Goal: Information Seeking & Learning: Learn about a topic

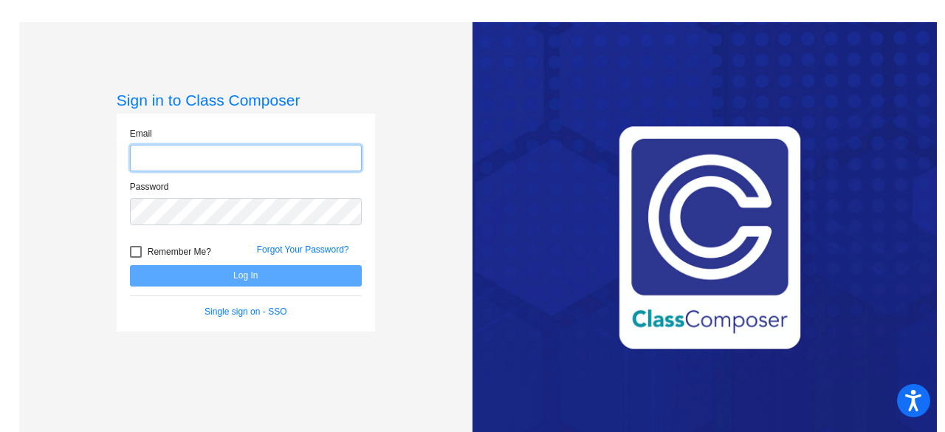
type input "[EMAIL_ADDRESS][DOMAIN_NAME]"
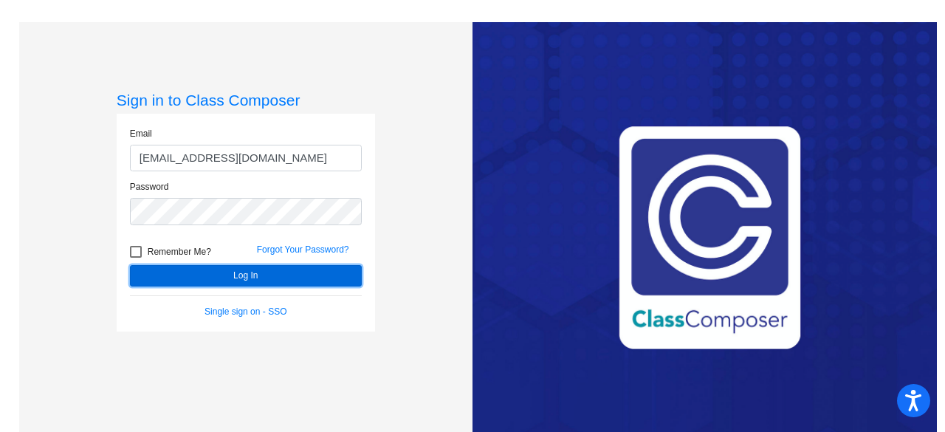
click at [170, 277] on button "Log In" at bounding box center [246, 275] width 232 height 21
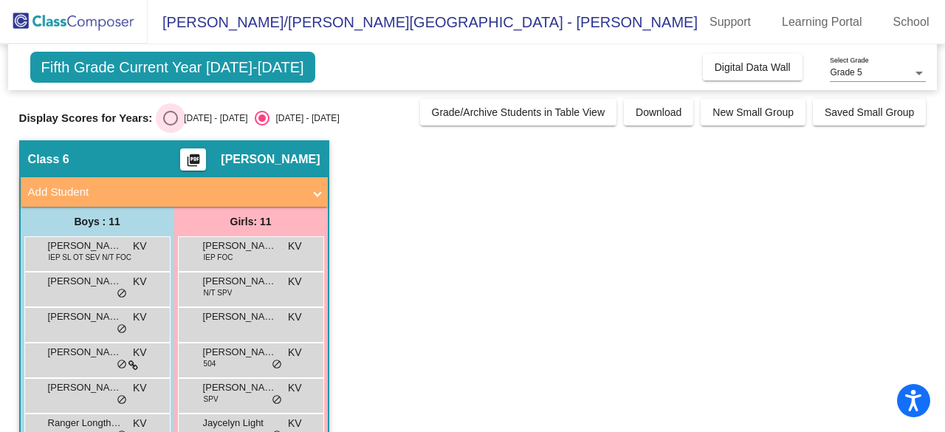
click at [169, 111] on div "Select an option" at bounding box center [170, 118] width 15 height 15
click at [170, 125] on input "[DATE] - [DATE]" at bounding box center [170, 125] width 1 height 1
radio input "true"
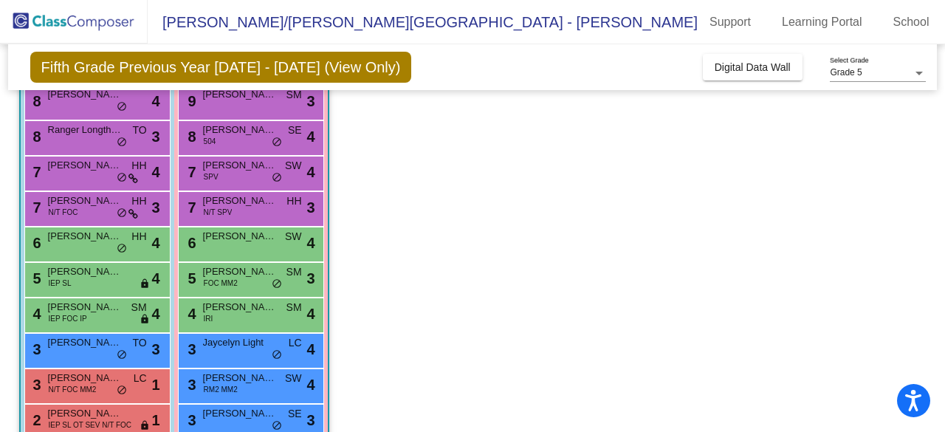
scroll to position [152, 0]
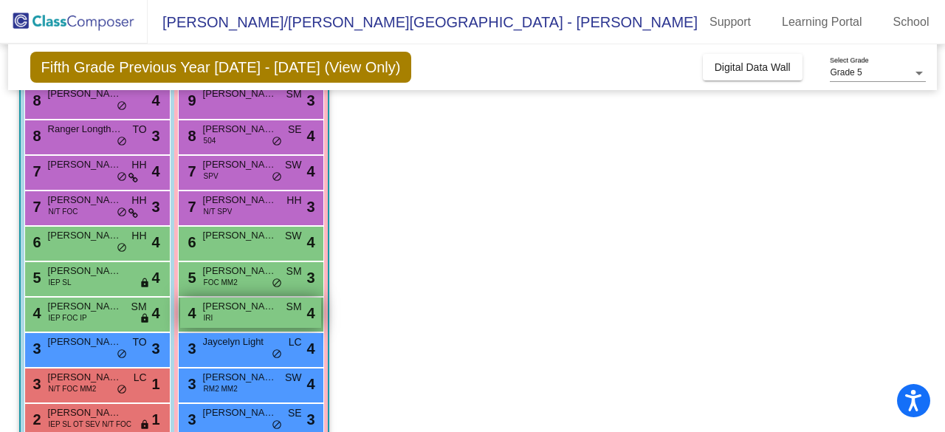
click at [220, 316] on div "4 [PERSON_NAME] IRI SM lock do_not_disturb_alt 4" at bounding box center [250, 312] width 141 height 30
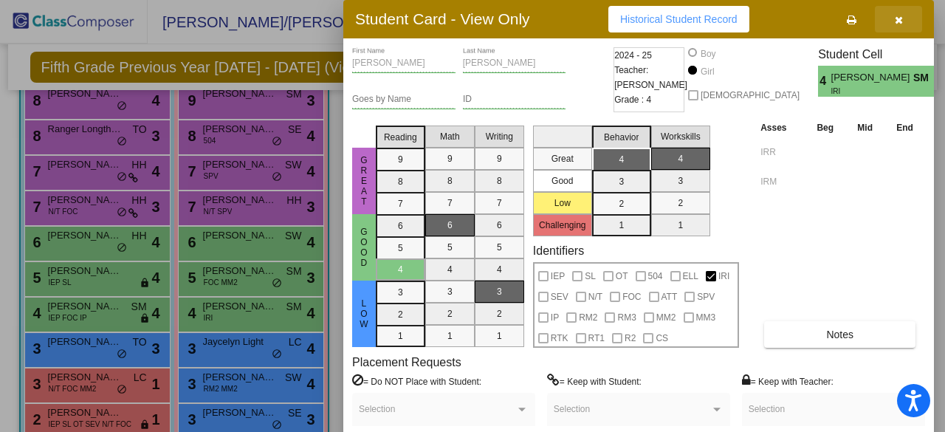
click at [897, 19] on icon "button" at bounding box center [899, 20] width 8 height 10
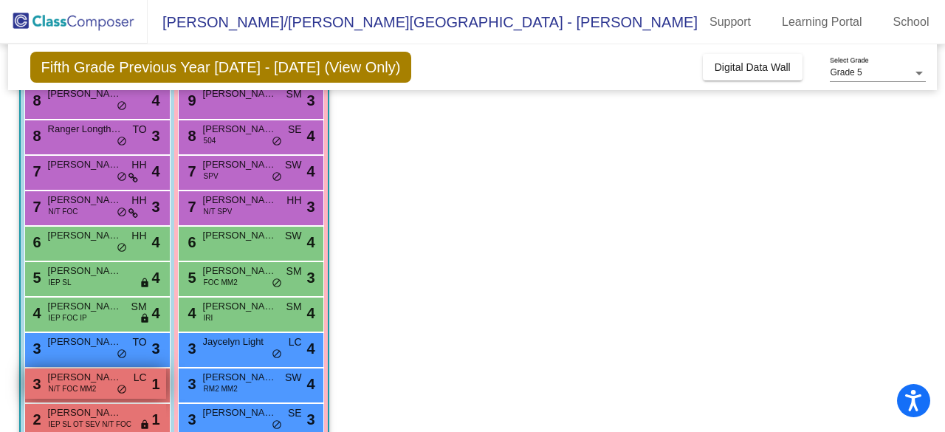
click at [61, 377] on span "[PERSON_NAME]" at bounding box center [85, 377] width 74 height 15
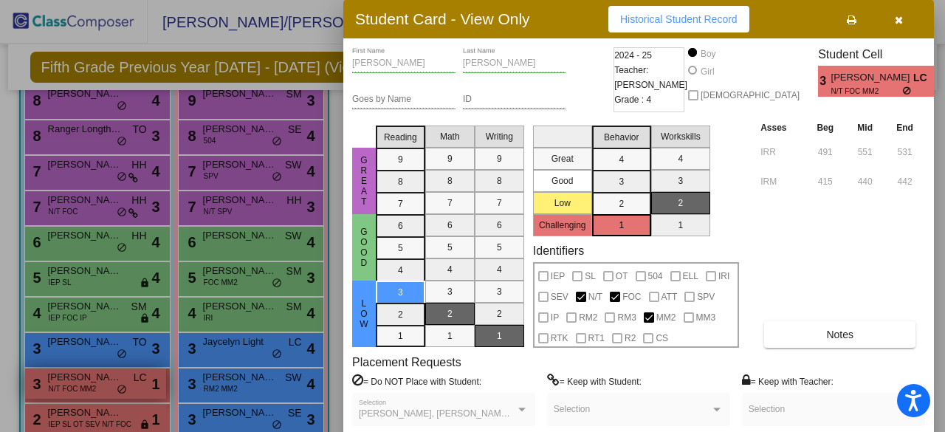
click at [61, 377] on div at bounding box center [472, 216] width 945 height 432
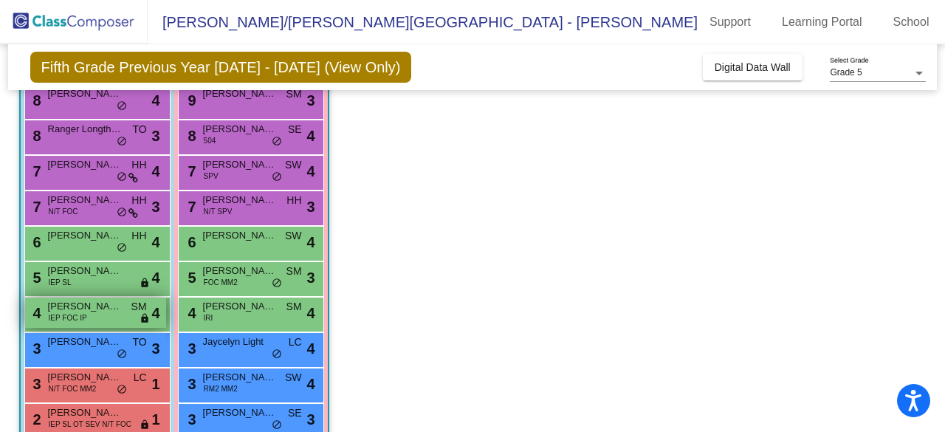
scroll to position [217, 0]
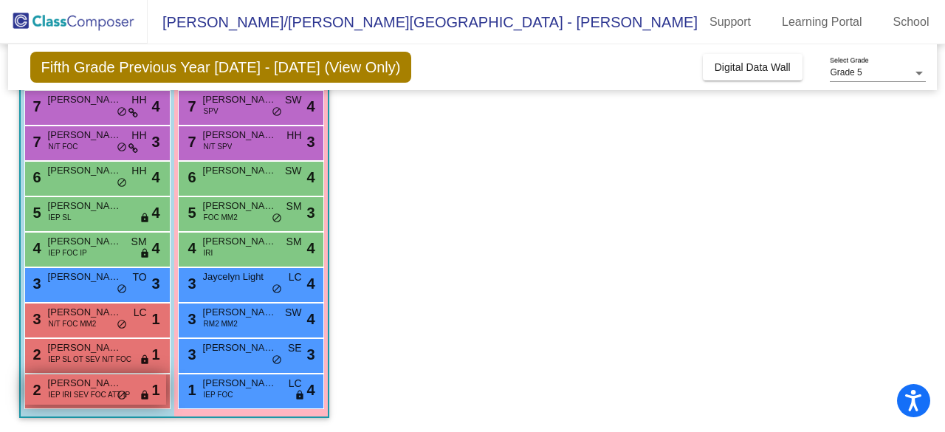
click at [77, 391] on span "IEP IRI SEV FOC ATT IP" at bounding box center [90, 394] width 82 height 11
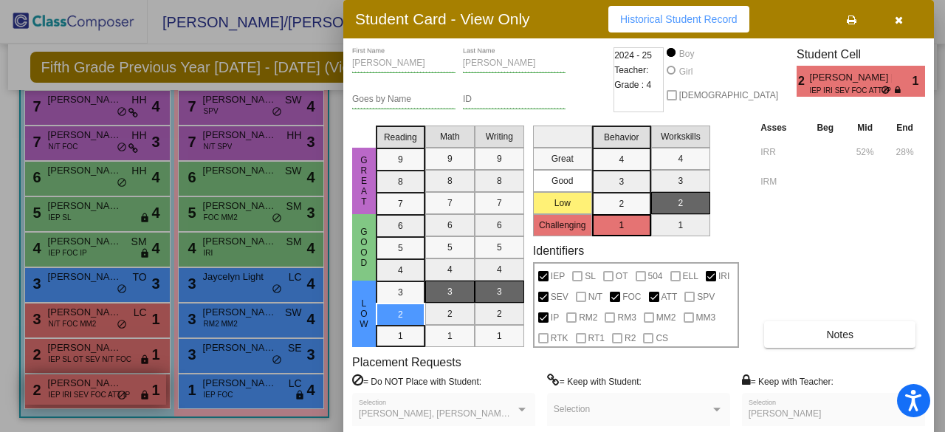
click at [77, 391] on div at bounding box center [472, 216] width 945 height 432
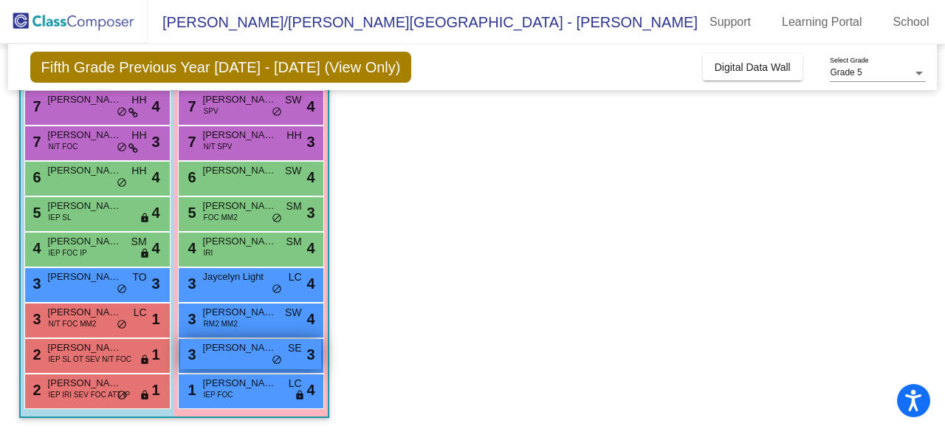
click at [204, 352] on span "[PERSON_NAME]" at bounding box center [240, 347] width 74 height 15
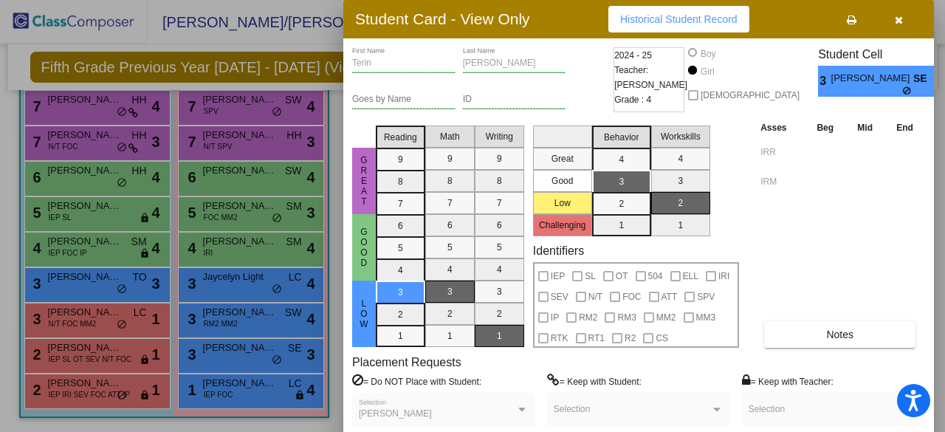
drag, startPoint x: 902, startPoint y: 17, endPoint x: 923, endPoint y: 38, distance: 29.2
click at [923, 38] on div "Student Card - View Only Historical Student Record Terin First Name Ramirez-Ska…" at bounding box center [638, 236] width 590 height 473
click at [893, 20] on button "button" at bounding box center [898, 19] width 47 height 27
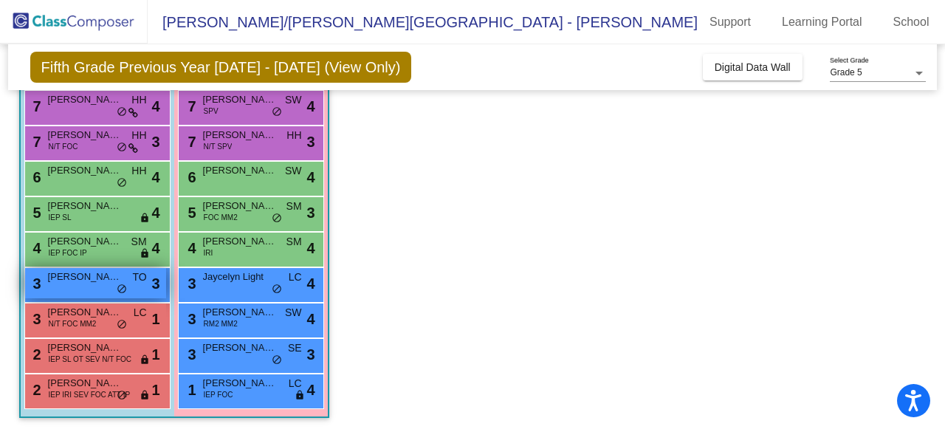
click at [72, 274] on span "[PERSON_NAME]" at bounding box center [85, 276] width 74 height 15
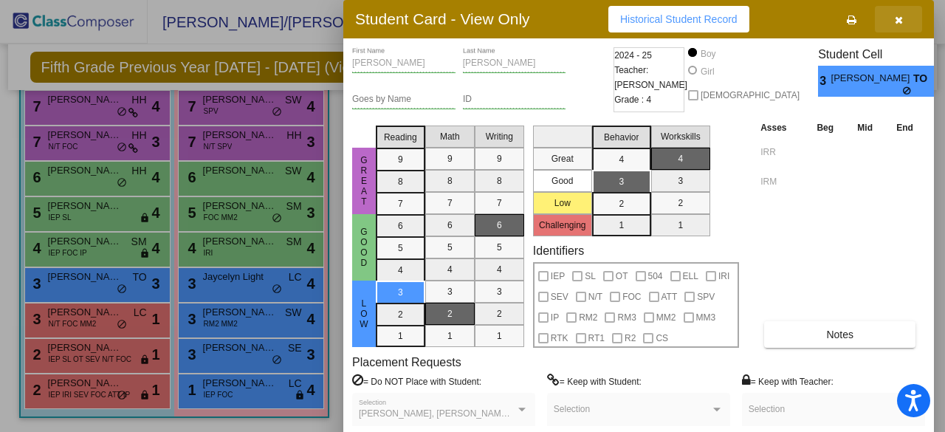
click at [899, 18] on icon "button" at bounding box center [899, 20] width 8 height 10
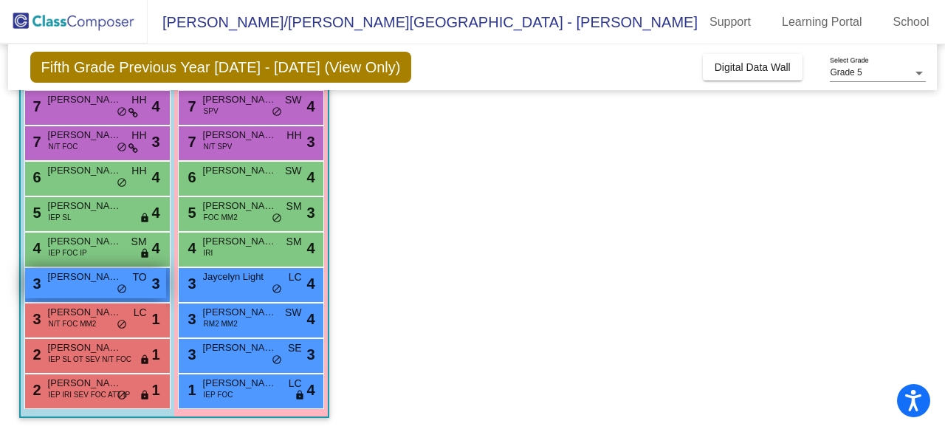
click at [94, 276] on span "[PERSON_NAME]" at bounding box center [85, 276] width 74 height 15
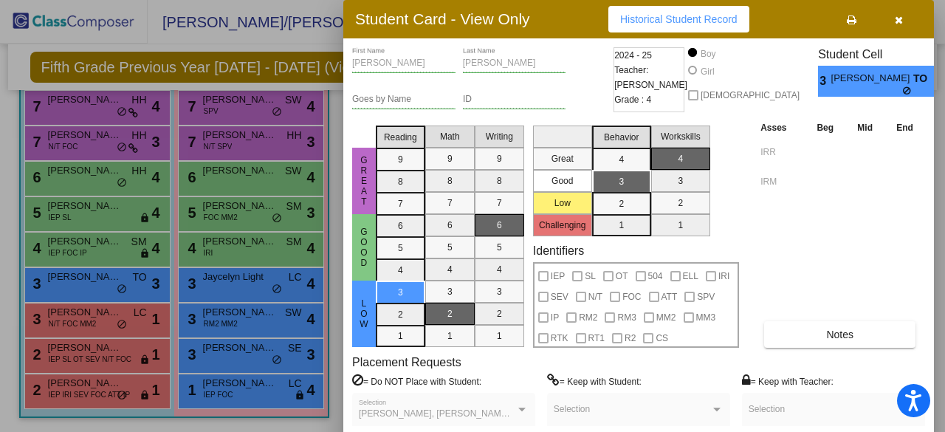
click at [94, 275] on div at bounding box center [472, 216] width 945 height 432
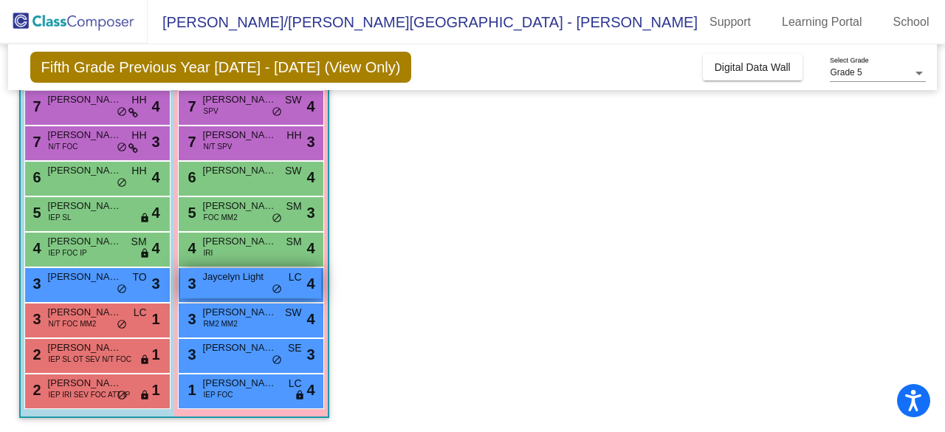
click at [230, 280] on span "Jaycelyn Light" at bounding box center [240, 276] width 74 height 15
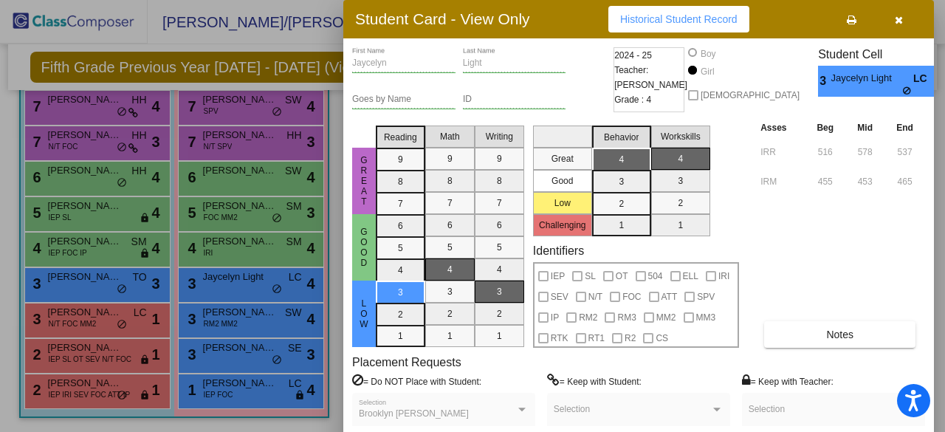
click at [235, 321] on div at bounding box center [472, 216] width 945 height 432
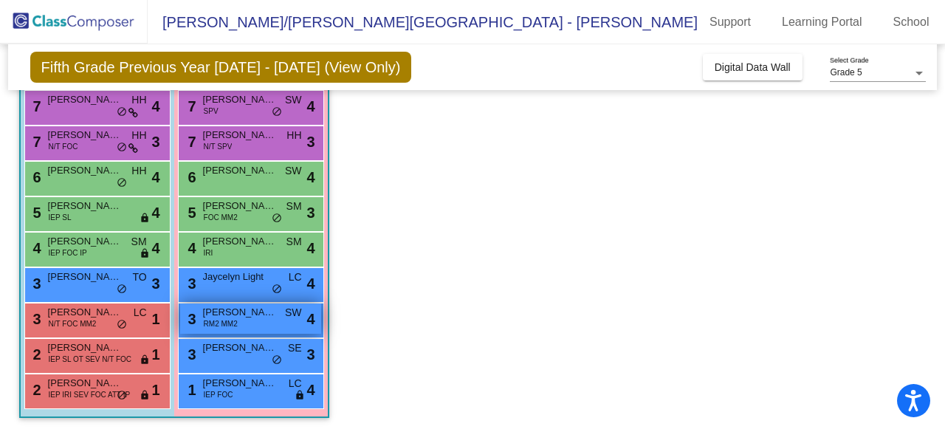
click at [258, 317] on span "[PERSON_NAME]" at bounding box center [240, 312] width 74 height 15
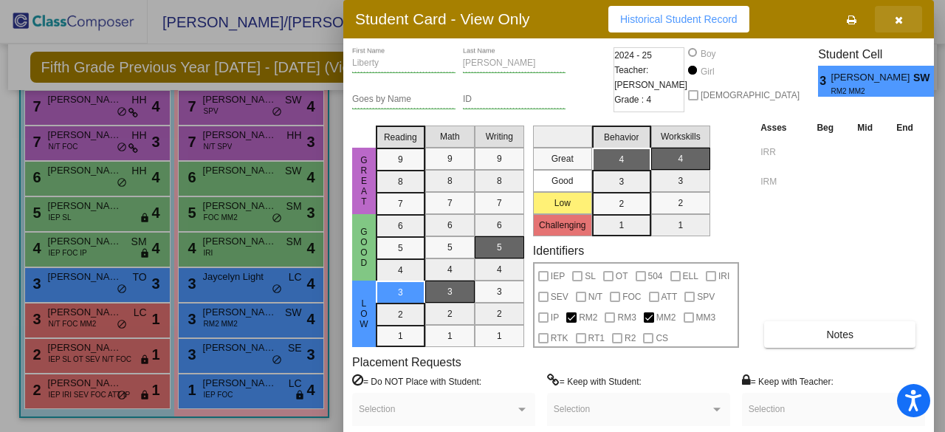
click at [900, 19] on icon "button" at bounding box center [899, 20] width 8 height 10
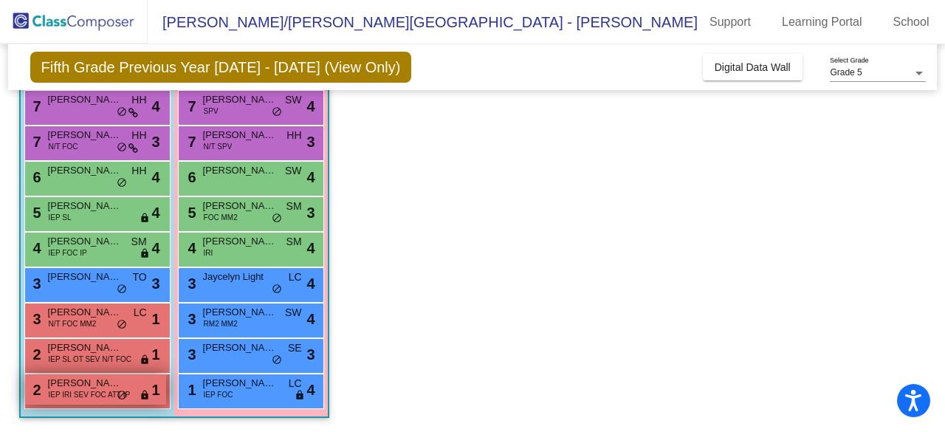
click at [75, 390] on span "IEP IRI SEV FOC ATT IP" at bounding box center [90, 394] width 82 height 11
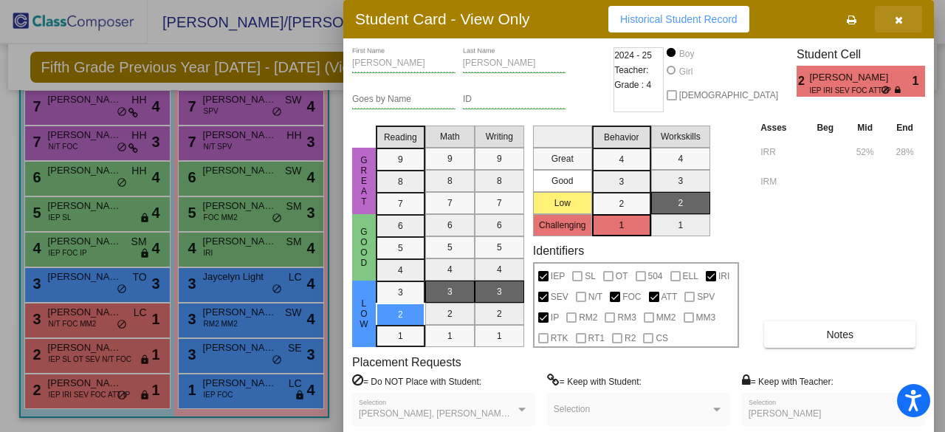
click at [895, 23] on icon "button" at bounding box center [899, 20] width 8 height 10
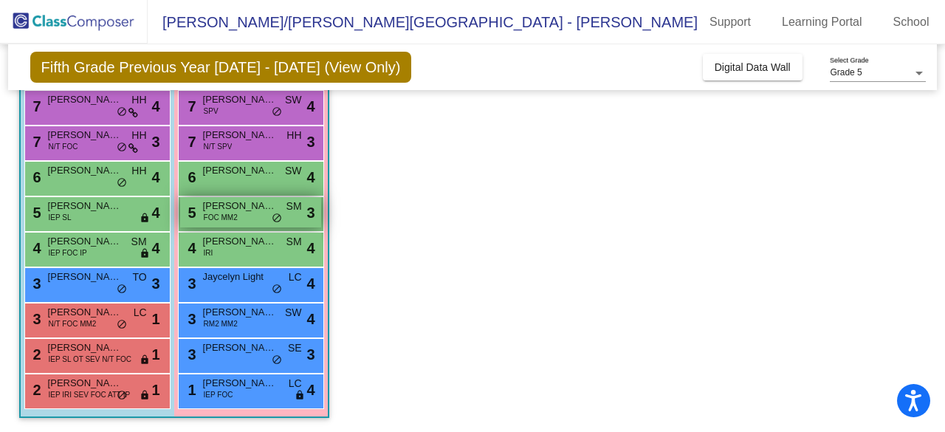
click at [235, 207] on span "[PERSON_NAME]" at bounding box center [240, 206] width 74 height 15
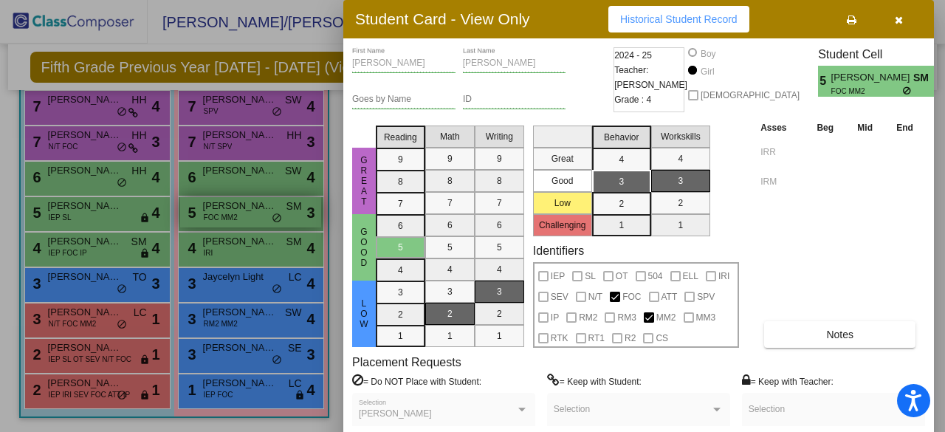
click at [235, 207] on div at bounding box center [472, 216] width 945 height 432
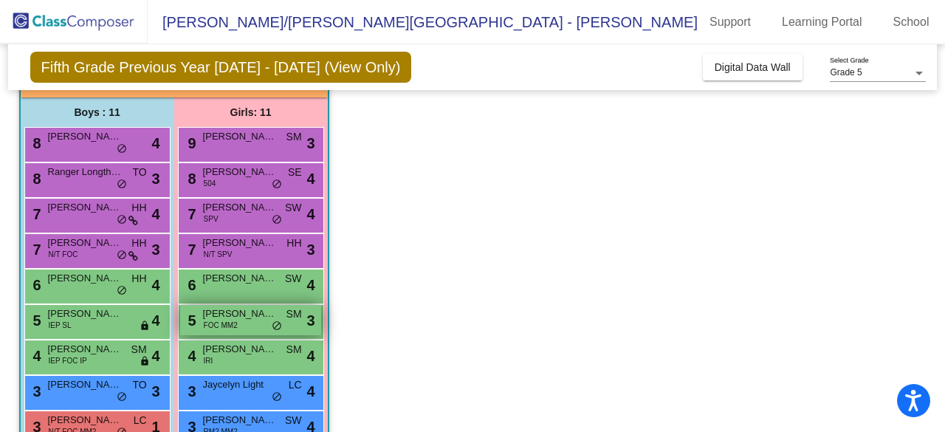
scroll to position [108, 0]
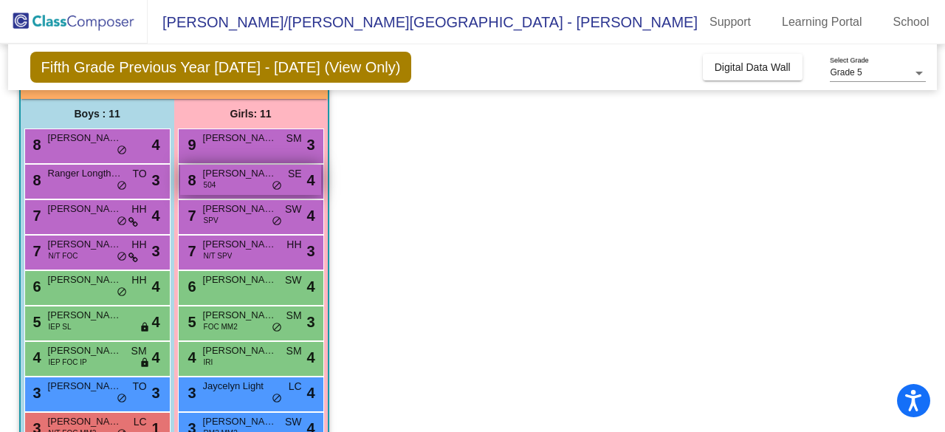
click at [234, 179] on span "[PERSON_NAME]" at bounding box center [240, 173] width 74 height 15
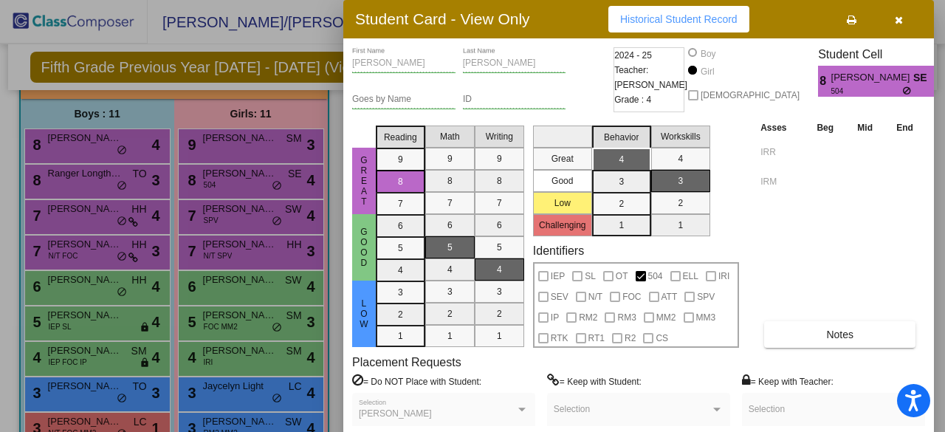
click at [899, 18] on icon "button" at bounding box center [899, 20] width 8 height 10
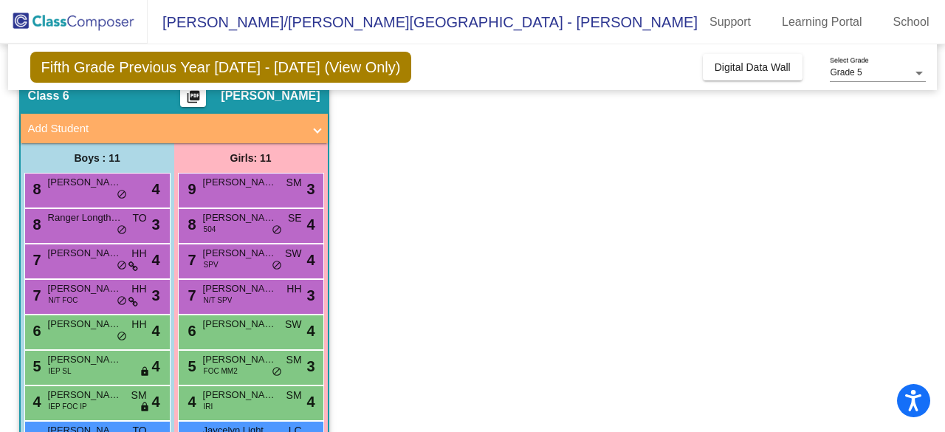
scroll to position [0, 0]
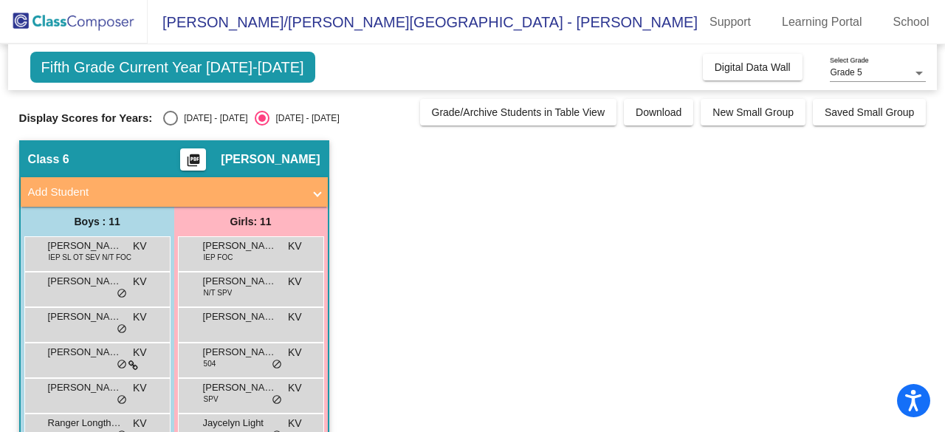
click at [172, 119] on div "Select an option" at bounding box center [170, 118] width 15 height 15
click at [170, 125] on input "[DATE] - [DATE]" at bounding box center [170, 125] width 1 height 1
radio input "true"
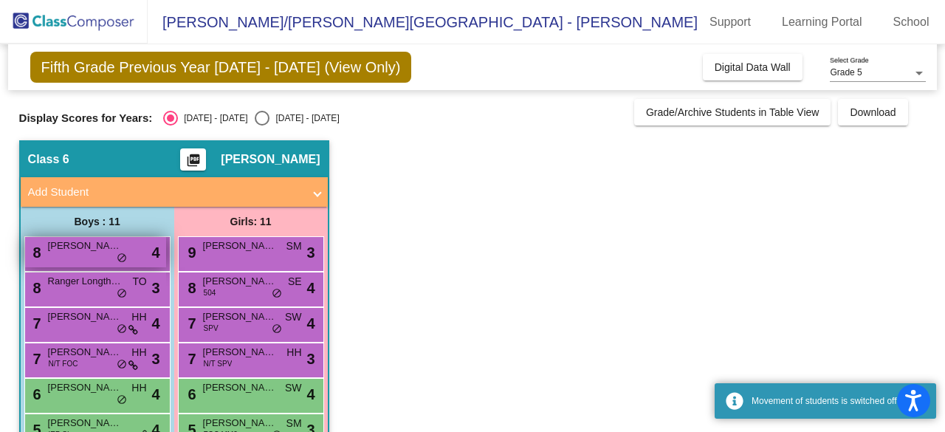
click at [93, 249] on span "[PERSON_NAME]" at bounding box center [85, 245] width 74 height 15
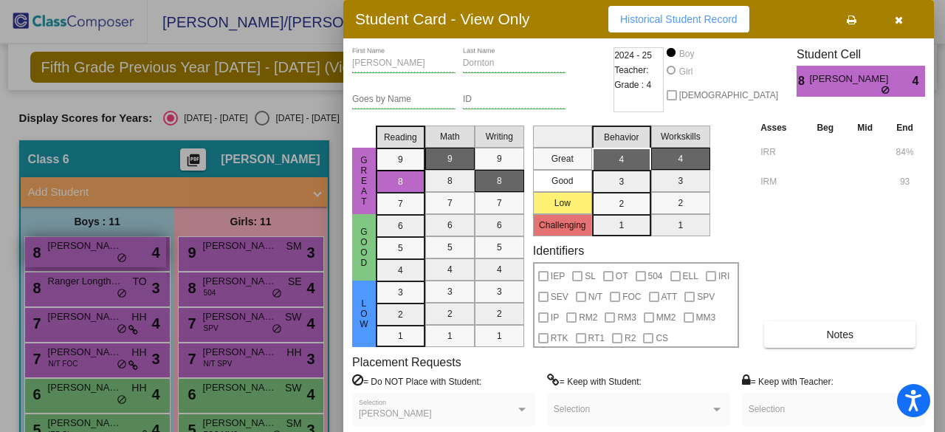
click at [93, 249] on div at bounding box center [472, 216] width 945 height 432
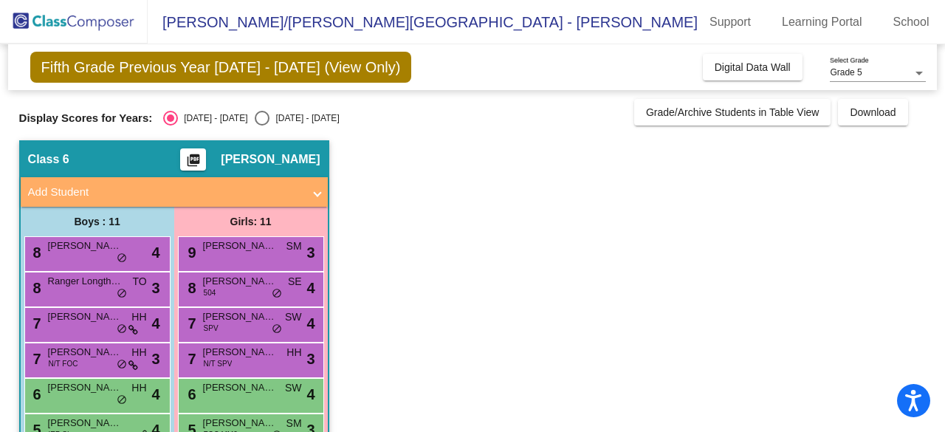
drag, startPoint x: 381, startPoint y: 2, endPoint x: 466, endPoint y: 6, distance: 85.7
click at [466, 6] on mat-toolbar "[PERSON_NAME]/[PERSON_NAME][GEOGRAPHIC_DATA] - [PERSON_NAME] Support Learning P…" at bounding box center [472, 22] width 945 height 44
click at [63, 283] on span "Ranger Longthorne" at bounding box center [85, 281] width 74 height 15
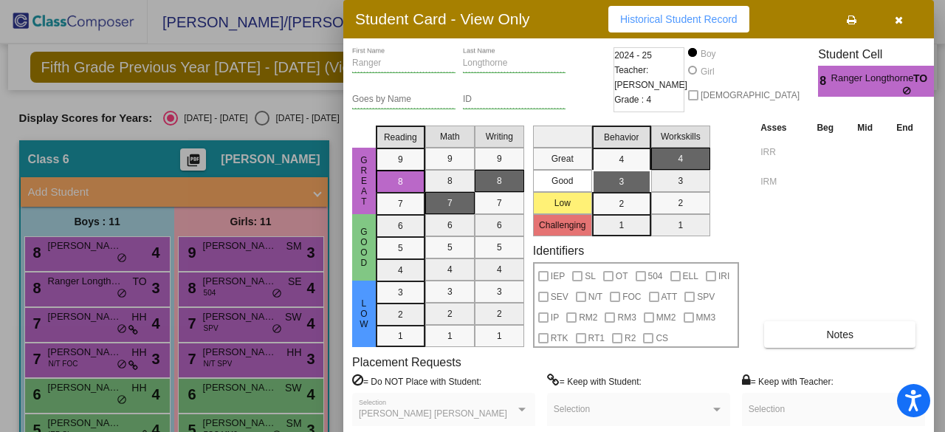
click at [221, 293] on div at bounding box center [472, 216] width 945 height 432
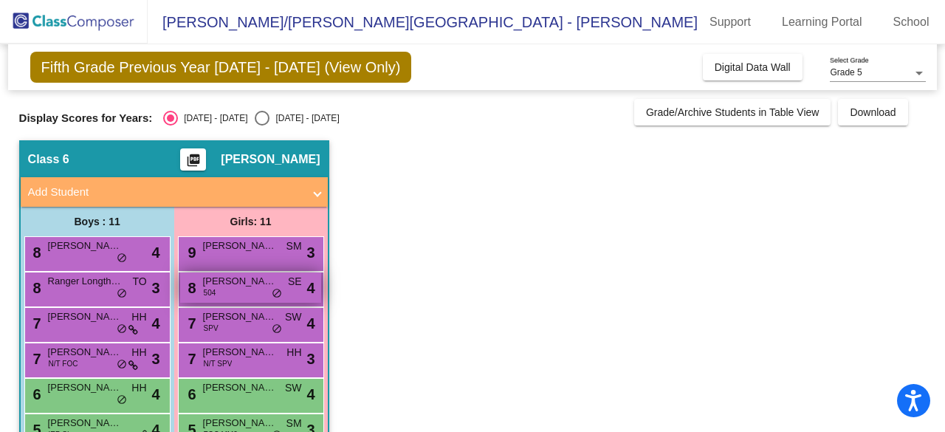
drag, startPoint x: 221, startPoint y: 290, endPoint x: 195, endPoint y: 290, distance: 26.6
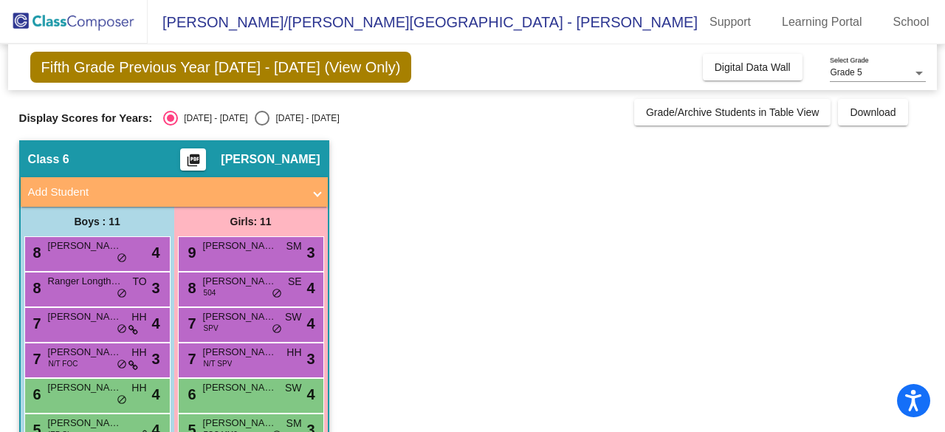
drag, startPoint x: 195, startPoint y: 290, endPoint x: 452, endPoint y: 333, distance: 260.4
click at [452, 333] on app-classroom "Class 6 picture_as_pdf [PERSON_NAME] Add Student First Name Last Name Student I…" at bounding box center [472, 394] width 907 height 509
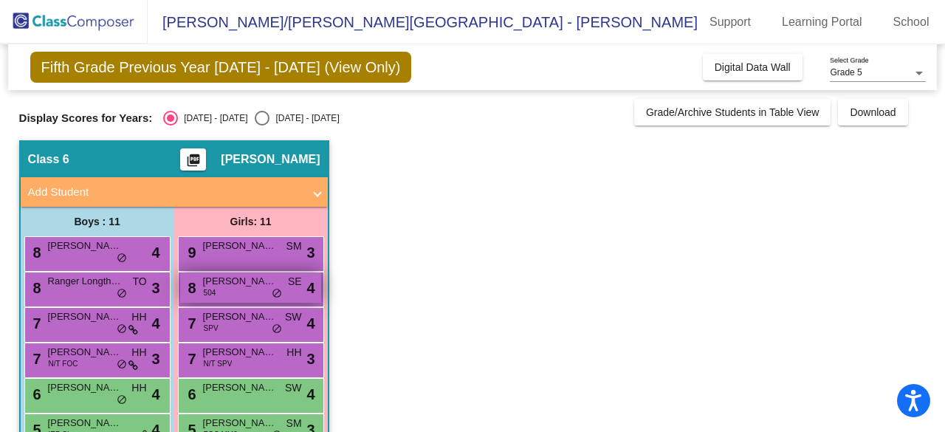
click at [256, 283] on span "[PERSON_NAME]" at bounding box center [240, 281] width 74 height 15
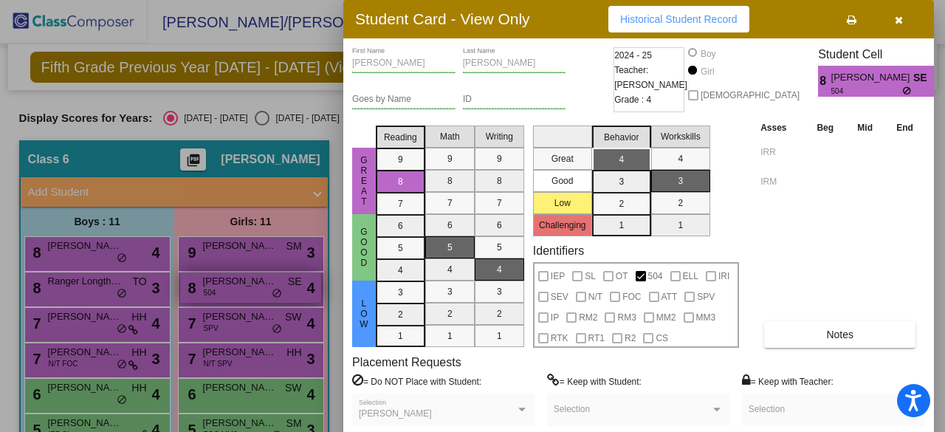
click at [256, 283] on div at bounding box center [472, 216] width 945 height 432
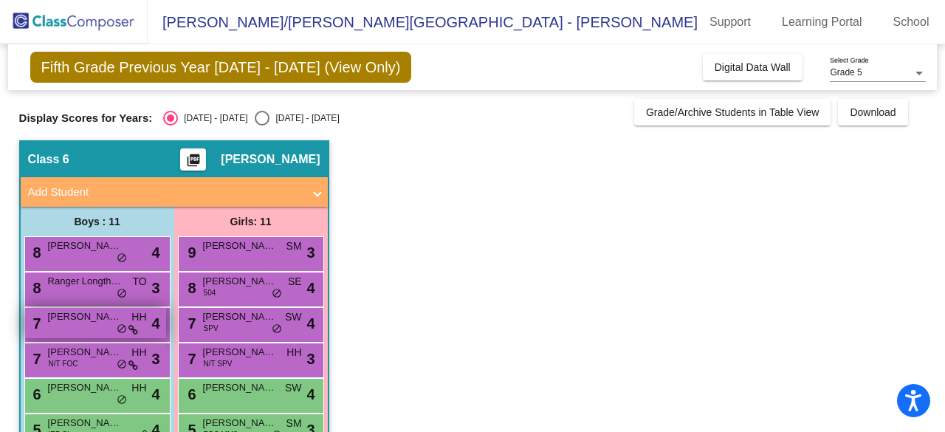
click at [80, 323] on span "[PERSON_NAME]" at bounding box center [85, 316] width 74 height 15
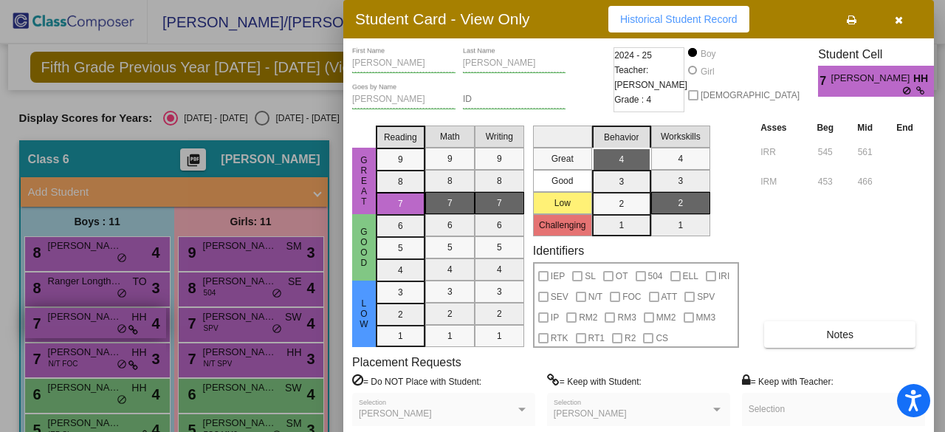
click at [80, 323] on div at bounding box center [472, 216] width 945 height 432
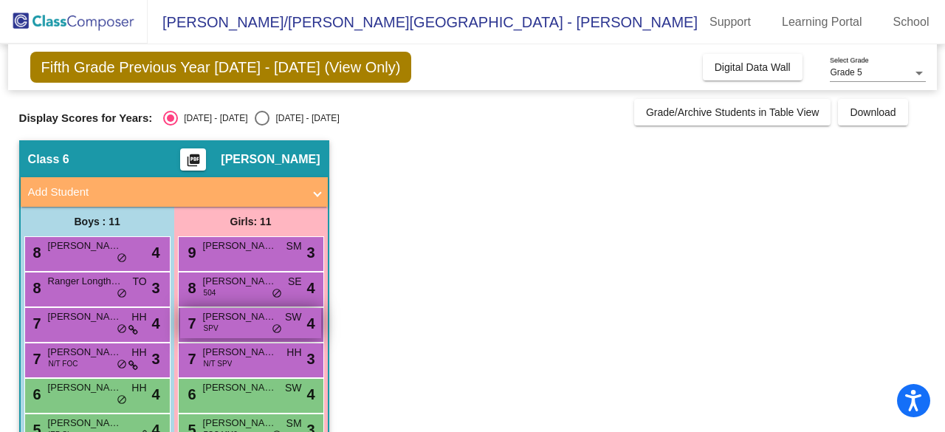
click at [245, 324] on div "7 [PERSON_NAME] SPV SW lock do_not_disturb_alt 4" at bounding box center [250, 323] width 141 height 30
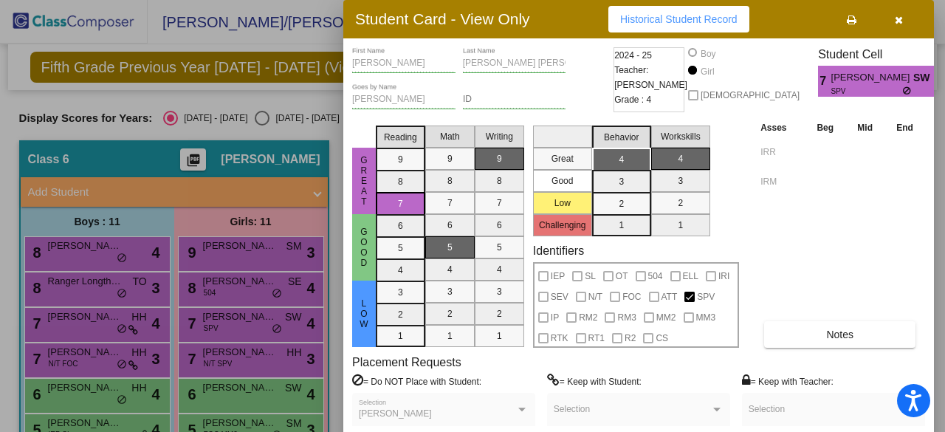
click at [245, 325] on div at bounding box center [472, 216] width 945 height 432
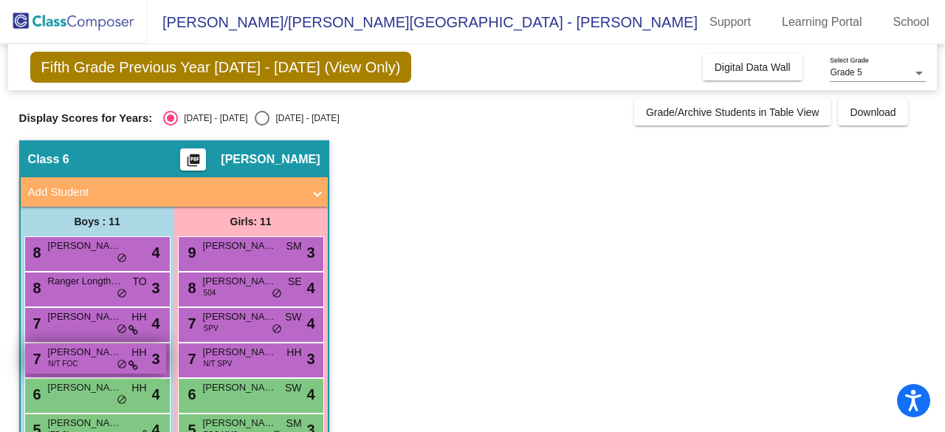
click at [90, 362] on div "7 [PERSON_NAME] Wonfor N/T FOC HH lock do_not_disturb_alt 3" at bounding box center [95, 358] width 141 height 30
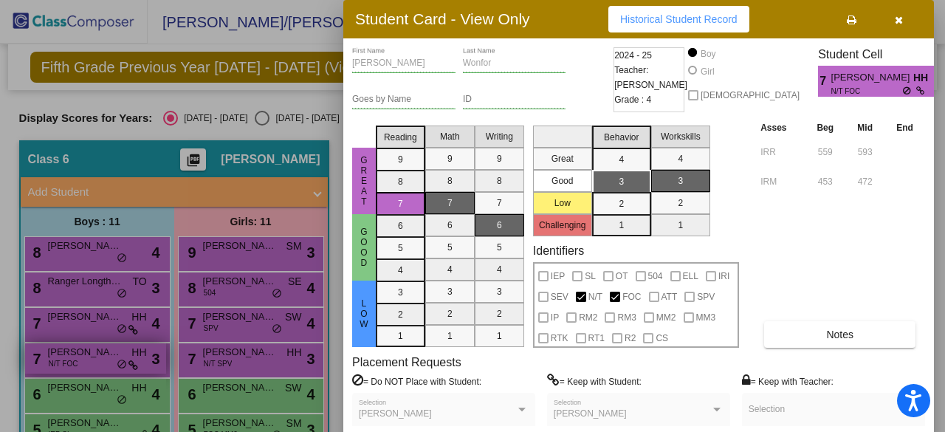
click at [90, 362] on div at bounding box center [472, 216] width 945 height 432
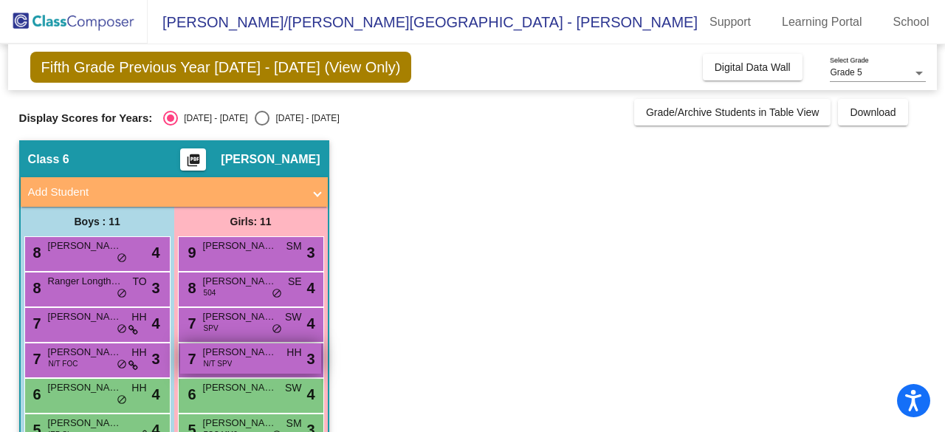
click at [250, 353] on span "[PERSON_NAME]" at bounding box center [240, 352] width 74 height 15
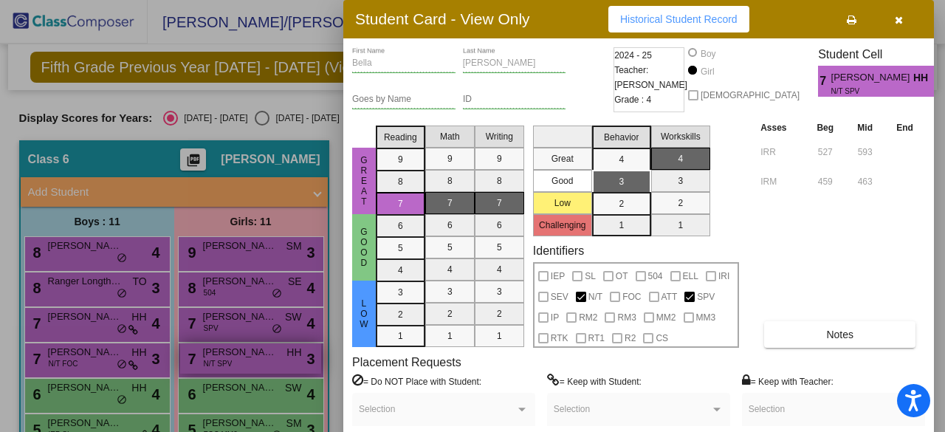
click at [250, 353] on div at bounding box center [472, 216] width 945 height 432
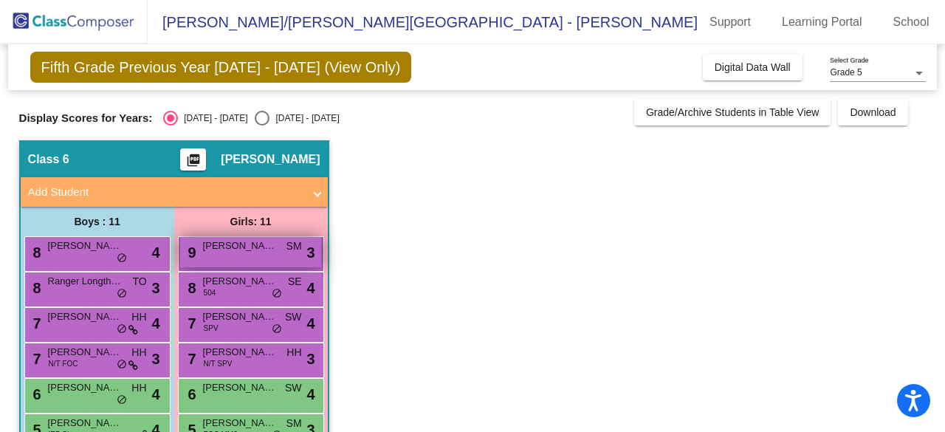
click at [235, 255] on div "9 [PERSON_NAME] lock do_not_disturb_alt 3" at bounding box center [250, 252] width 141 height 30
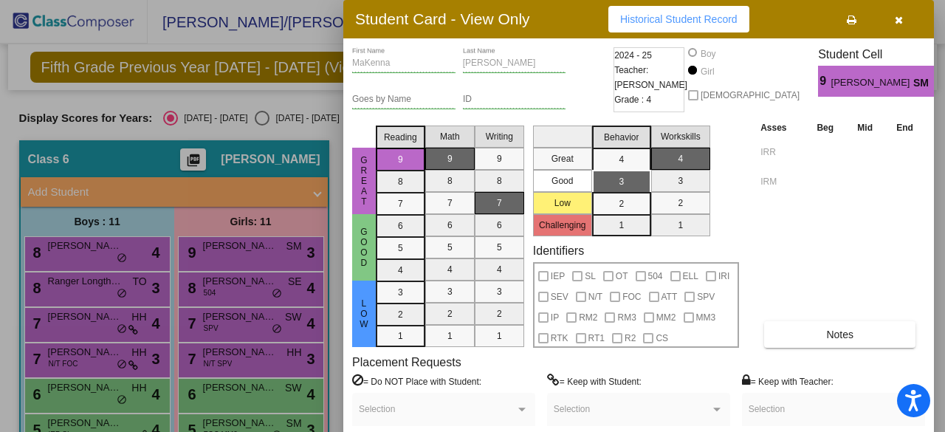
click at [236, 255] on div at bounding box center [472, 216] width 945 height 432
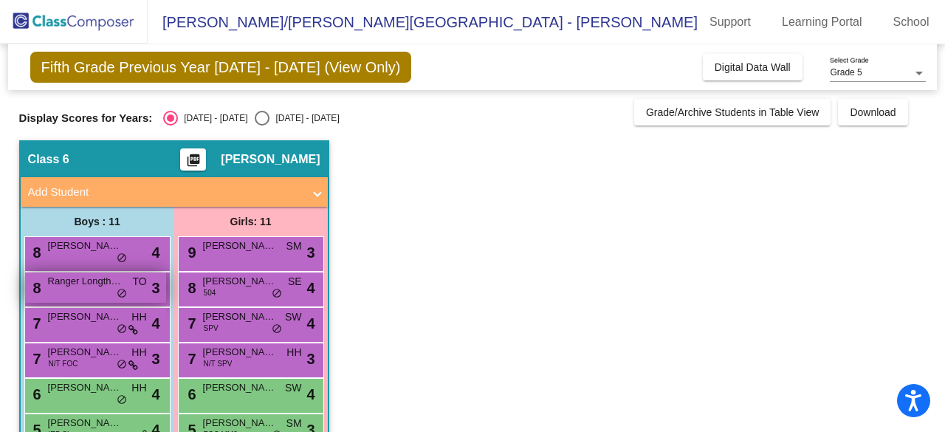
click at [69, 280] on span "Ranger Longthorne" at bounding box center [85, 281] width 74 height 15
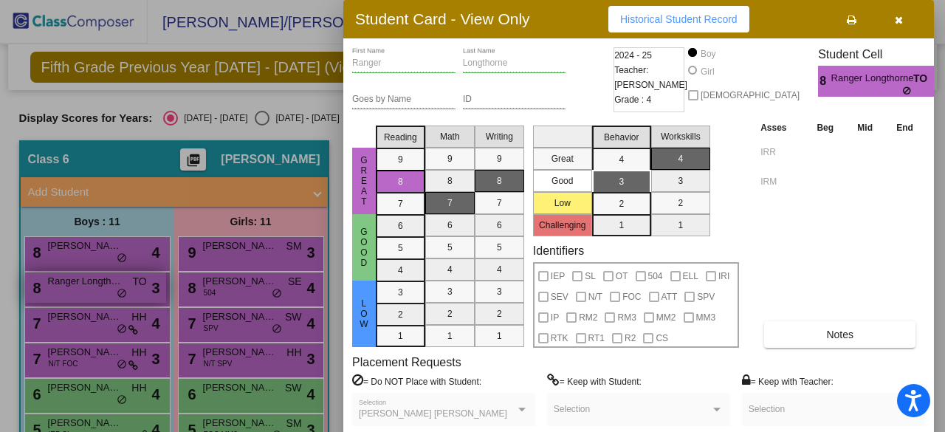
click at [69, 280] on div at bounding box center [472, 216] width 945 height 432
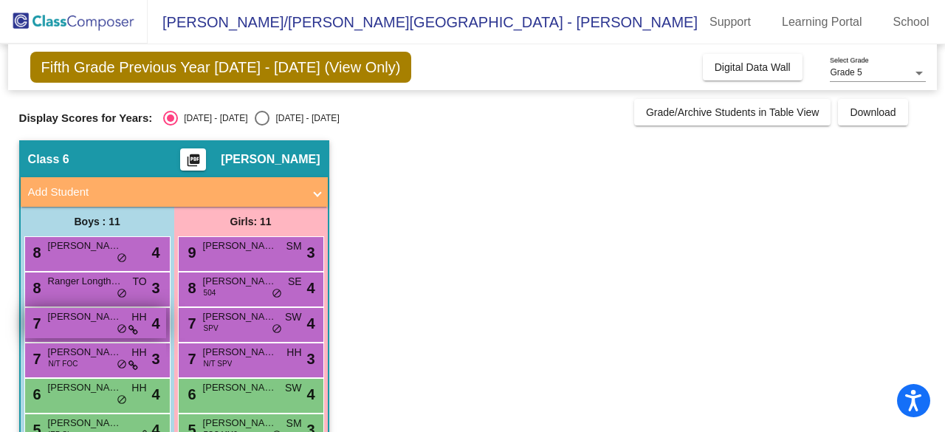
click at [92, 320] on span "[PERSON_NAME]" at bounding box center [85, 316] width 74 height 15
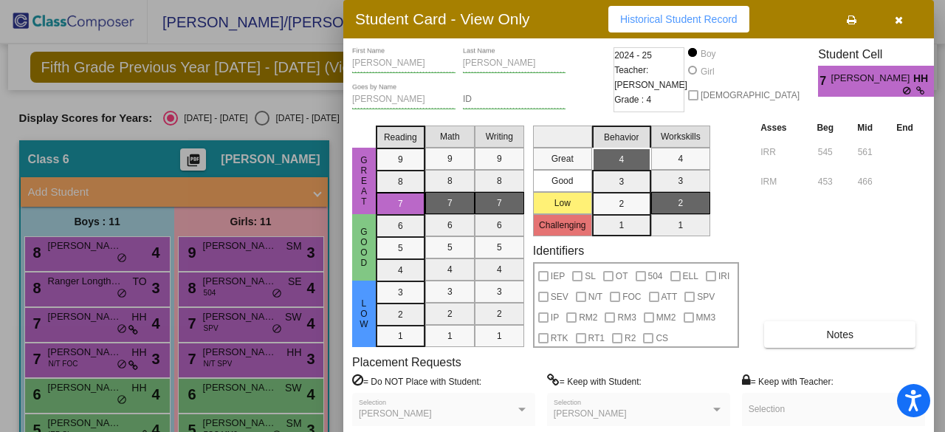
click at [92, 319] on div at bounding box center [472, 216] width 945 height 432
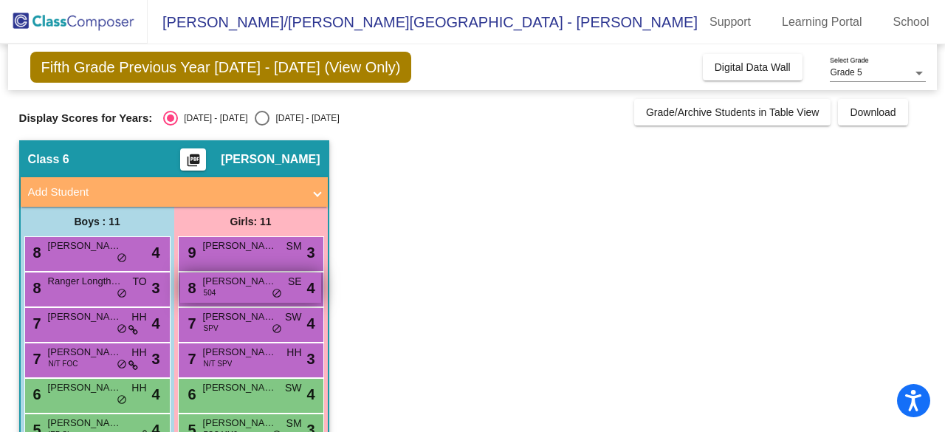
click at [247, 296] on div "8 [PERSON_NAME] 504 SE lock do_not_disturb_alt 4" at bounding box center [250, 287] width 141 height 30
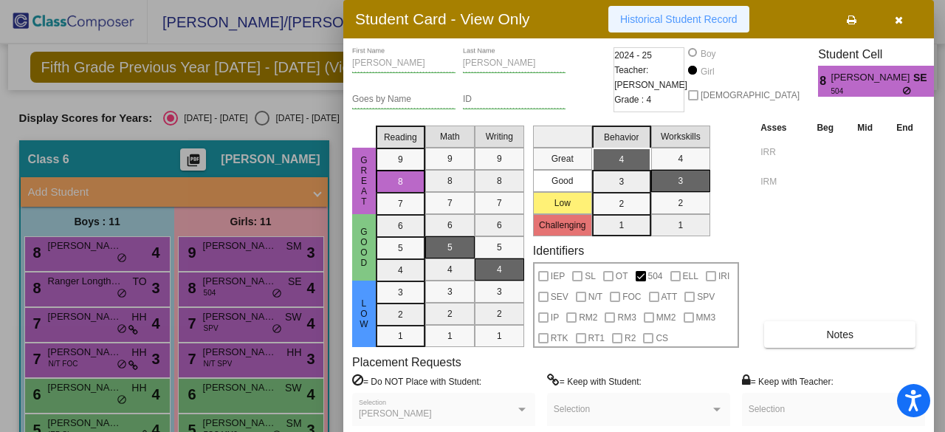
click at [701, 17] on span "Historical Student Record" at bounding box center [678, 19] width 117 height 12
click at [900, 19] on icon "button" at bounding box center [899, 20] width 8 height 10
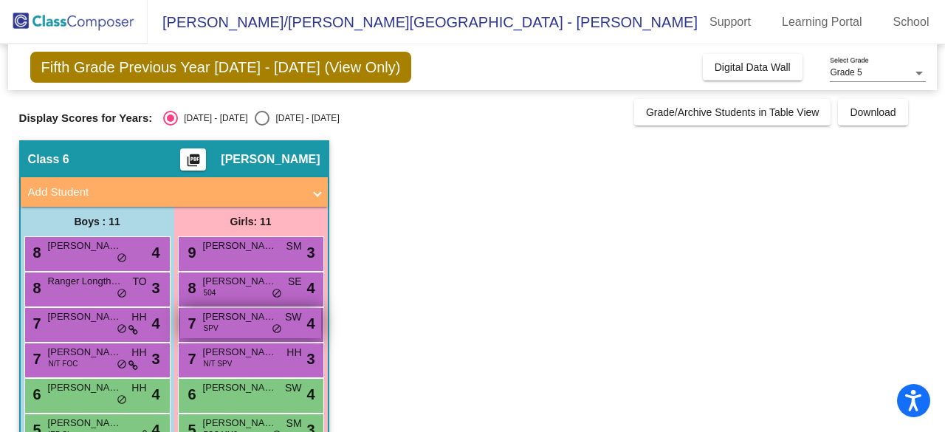
click at [236, 318] on span "[PERSON_NAME]" at bounding box center [240, 316] width 74 height 15
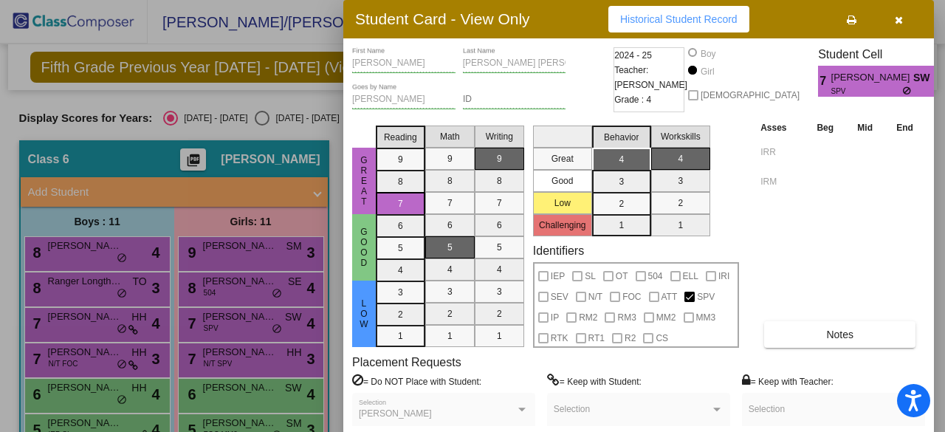
click at [247, 318] on div at bounding box center [472, 216] width 945 height 432
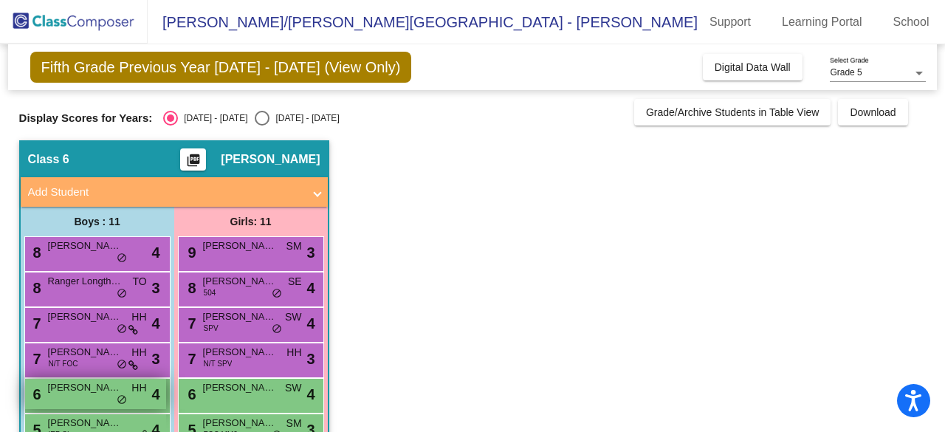
click at [59, 393] on span "[PERSON_NAME]" at bounding box center [85, 387] width 74 height 15
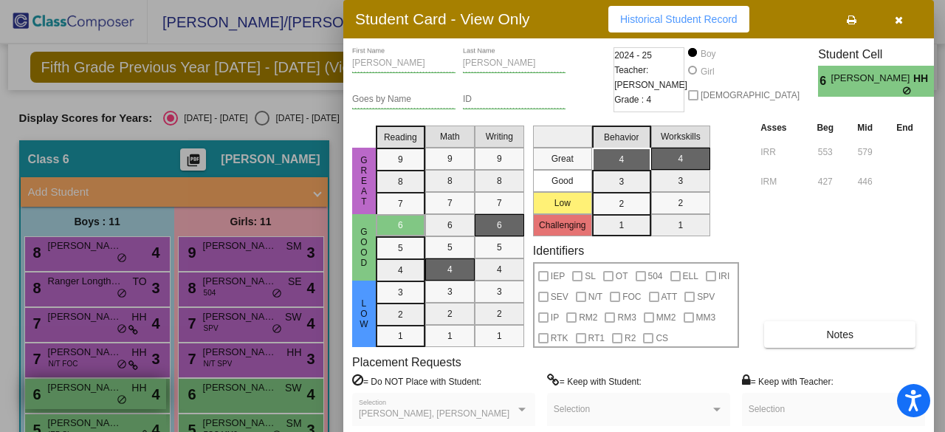
click at [59, 393] on div at bounding box center [472, 216] width 945 height 432
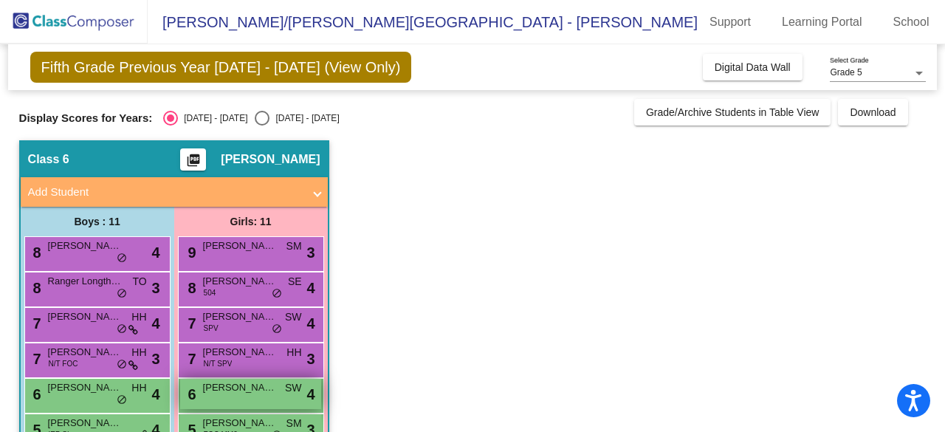
click at [241, 384] on span "[PERSON_NAME]" at bounding box center [240, 387] width 74 height 15
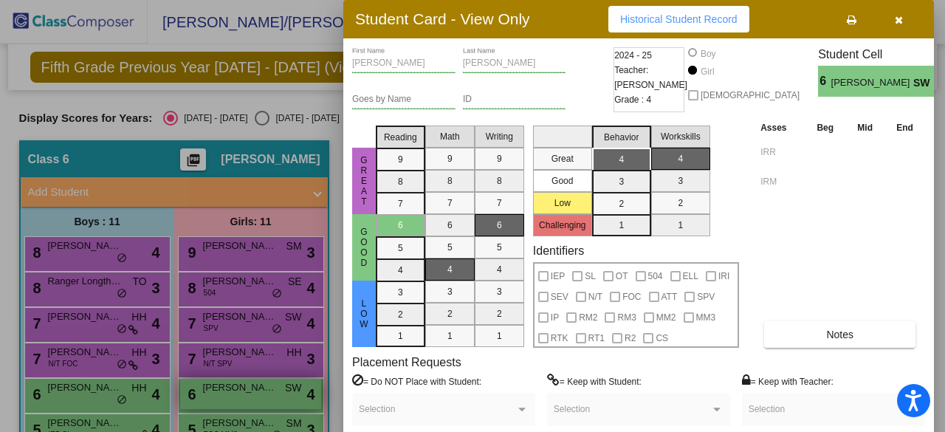
click at [241, 384] on div at bounding box center [472, 216] width 945 height 432
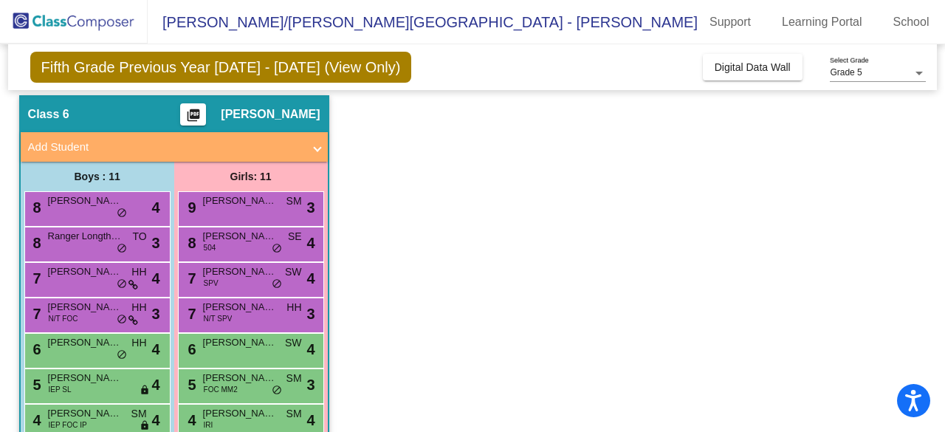
scroll to position [46, 0]
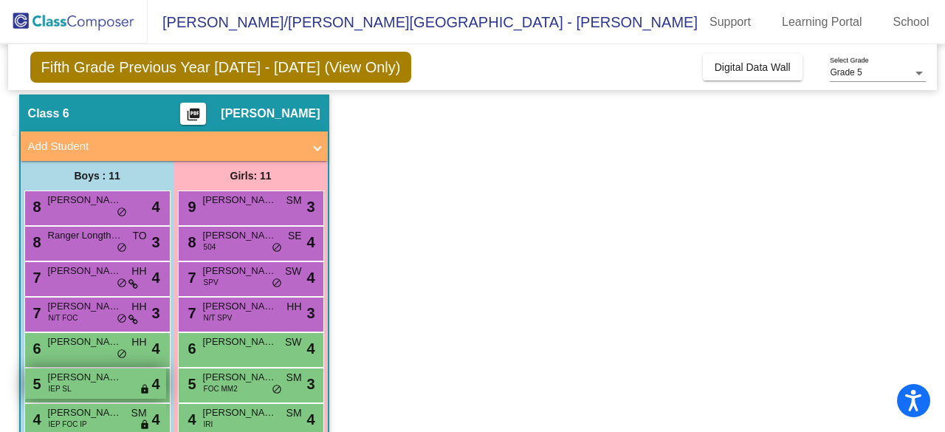
click at [100, 379] on span "[PERSON_NAME]" at bounding box center [85, 377] width 74 height 15
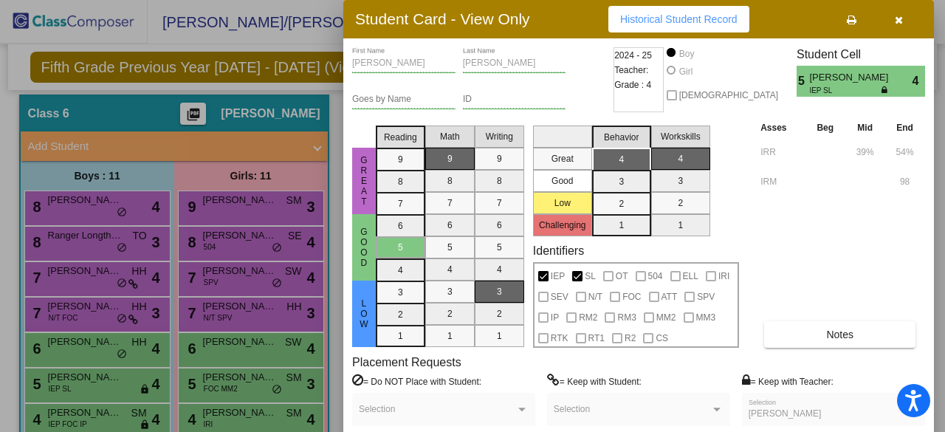
drag, startPoint x: 100, startPoint y: 379, endPoint x: 61, endPoint y: 382, distance: 39.3
click at [61, 382] on div at bounding box center [472, 216] width 945 height 432
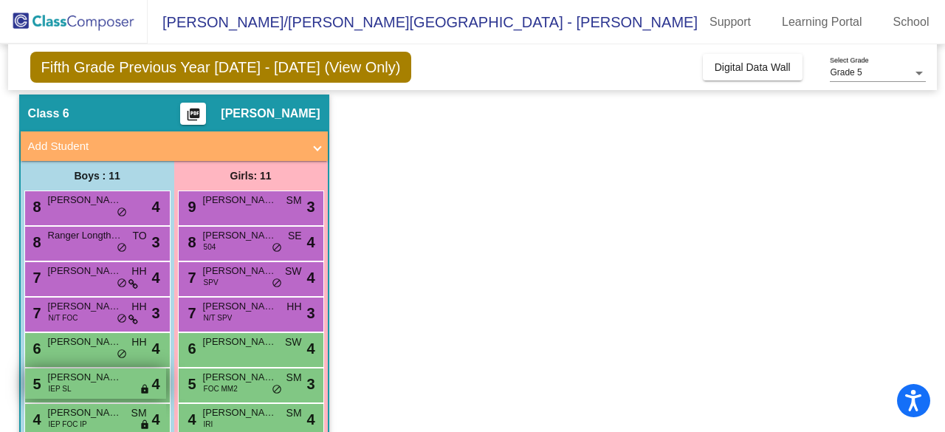
click at [61, 383] on span "IEP SL" at bounding box center [60, 388] width 23 height 11
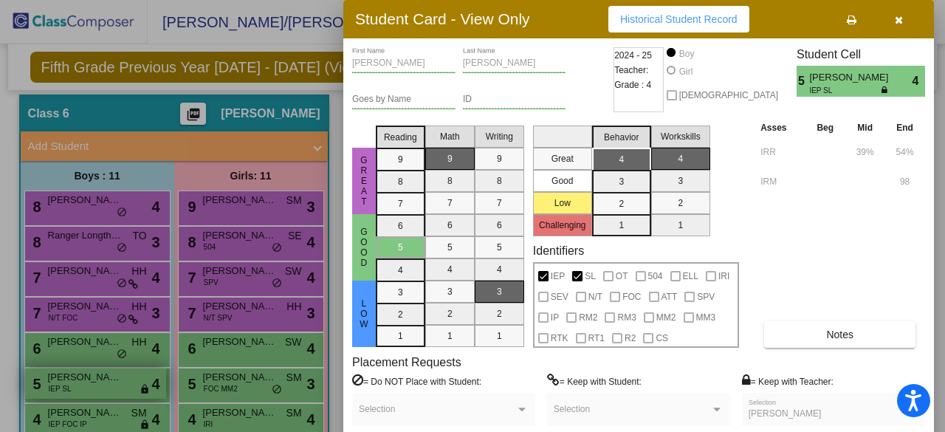
click at [61, 382] on div at bounding box center [472, 216] width 945 height 432
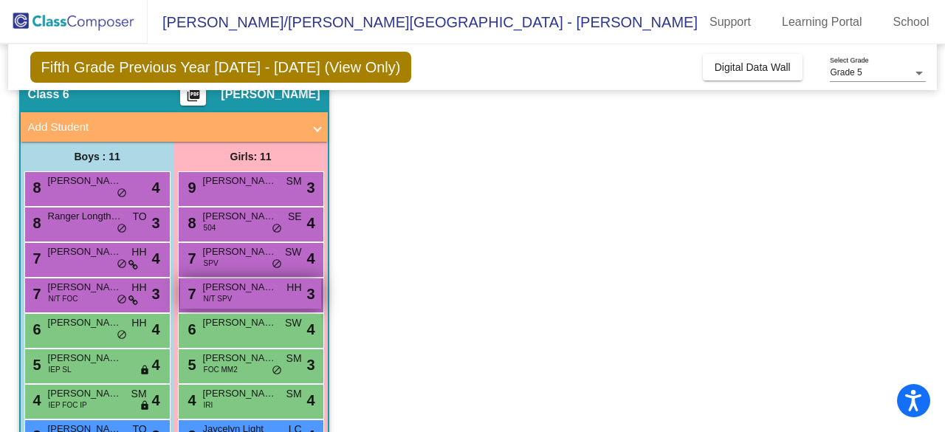
scroll to position [78, 0]
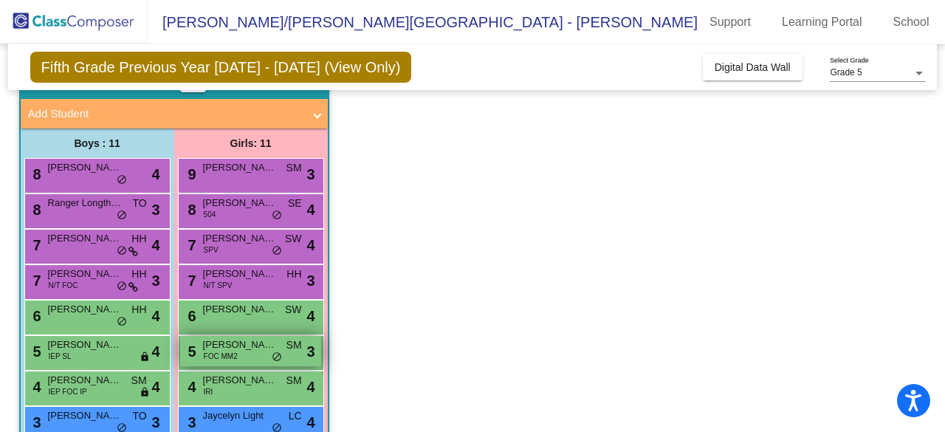
click at [218, 351] on span "FOC MM2" at bounding box center [221, 356] width 34 height 11
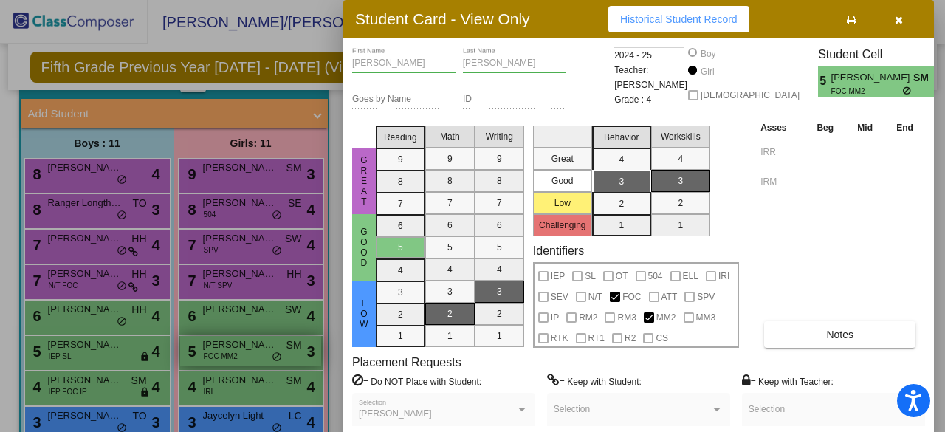
click at [218, 349] on div at bounding box center [472, 216] width 945 height 432
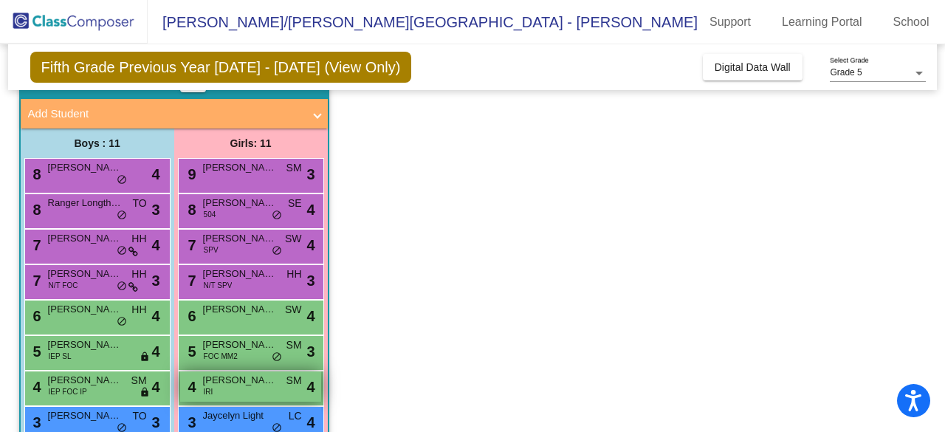
click at [254, 387] on div "4 [PERSON_NAME] IRI SM lock do_not_disturb_alt 4" at bounding box center [250, 386] width 141 height 30
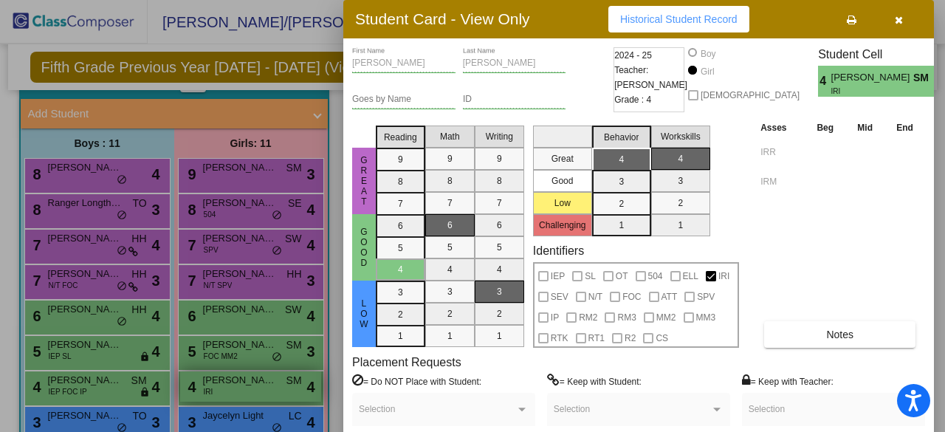
click at [254, 387] on div at bounding box center [472, 216] width 945 height 432
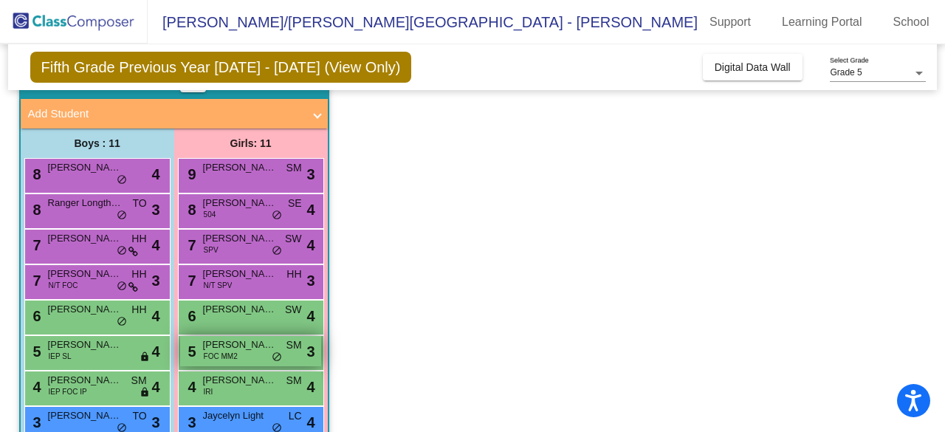
click at [230, 342] on span "[PERSON_NAME]" at bounding box center [240, 344] width 74 height 15
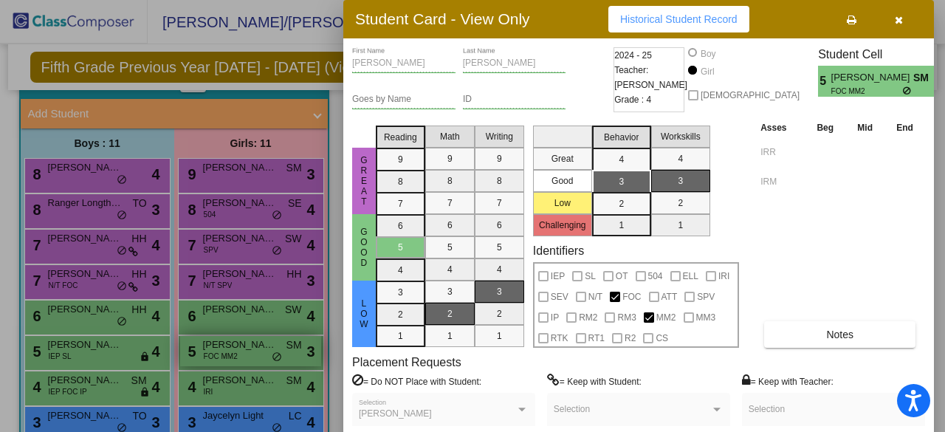
click at [230, 342] on div at bounding box center [472, 216] width 945 height 432
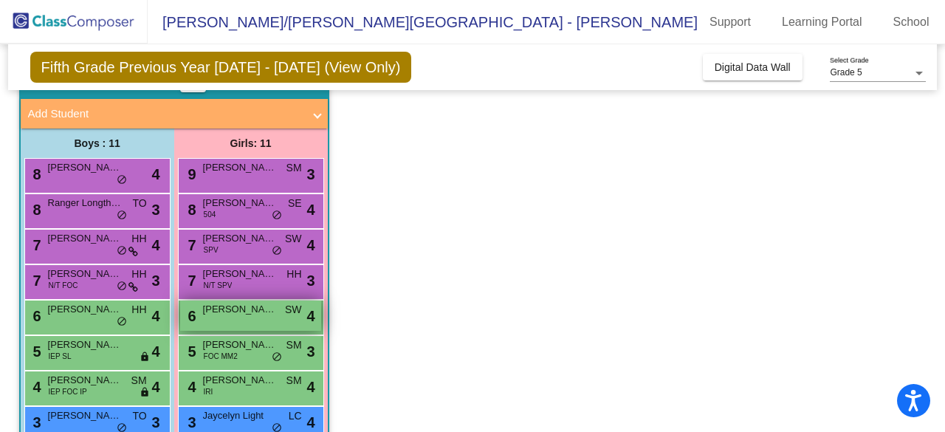
click at [218, 314] on span "[PERSON_NAME]" at bounding box center [240, 309] width 74 height 15
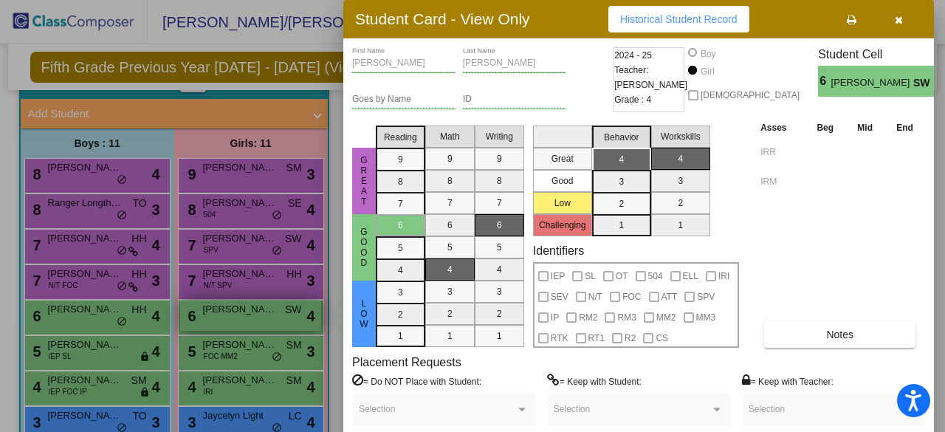
click at [218, 314] on div at bounding box center [472, 216] width 945 height 432
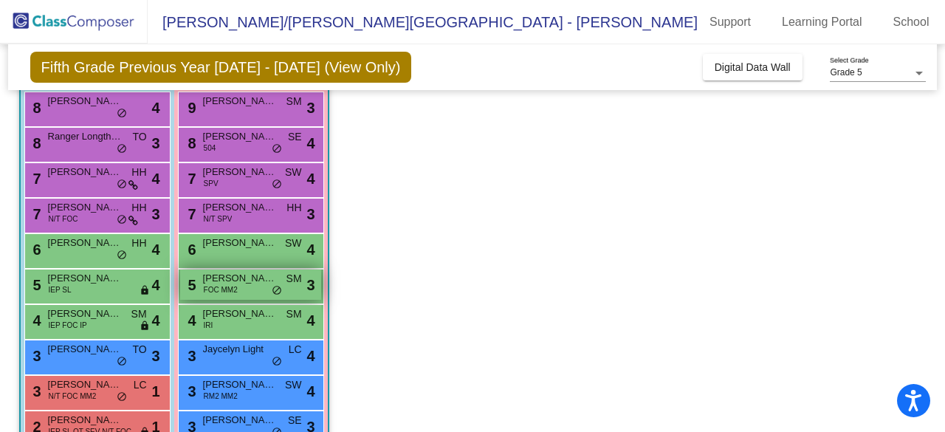
scroll to position [147, 0]
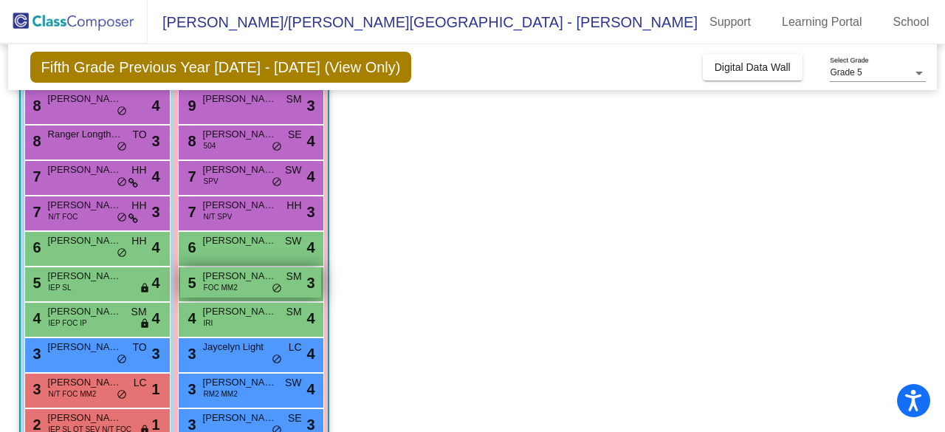
click at [203, 356] on div "3 Jaycelyn Light LC lock do_not_disturb_alt 4" at bounding box center [250, 353] width 141 height 30
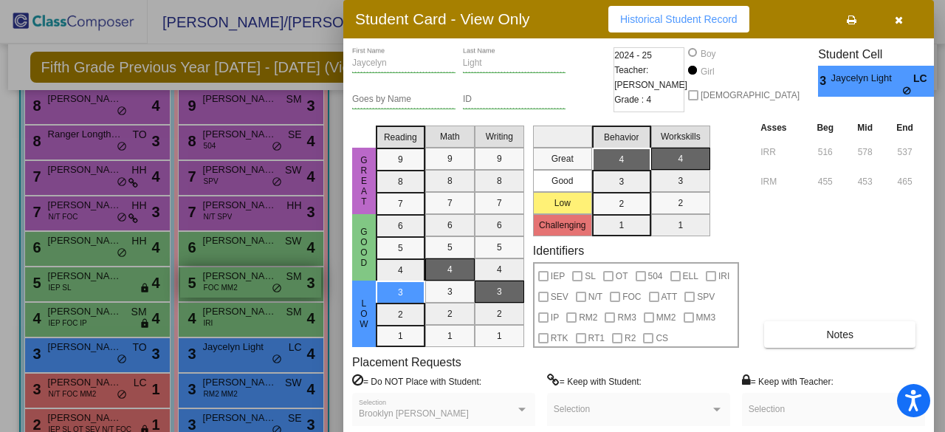
click at [203, 356] on div at bounding box center [472, 216] width 945 height 432
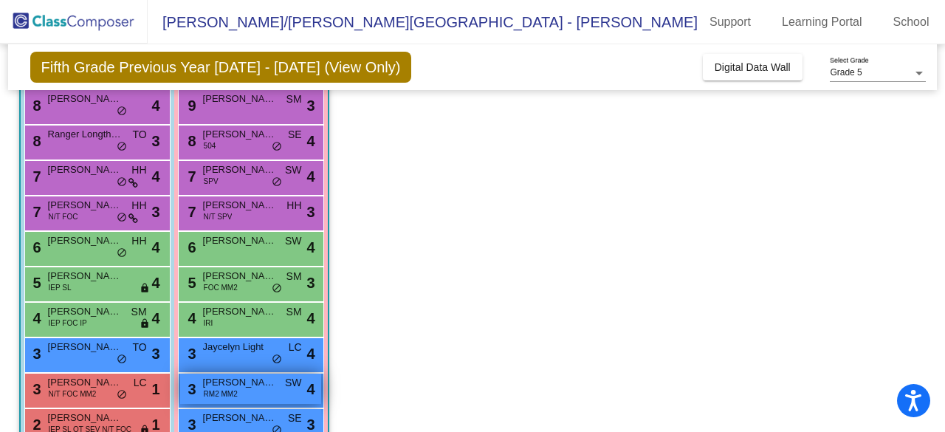
click at [215, 389] on span "RM2 MM2" at bounding box center [221, 393] width 34 height 11
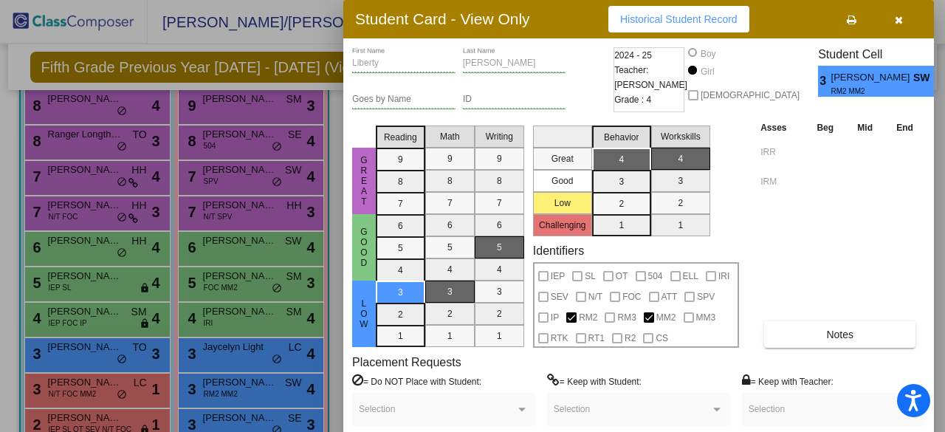
click at [216, 391] on div at bounding box center [472, 216] width 945 height 432
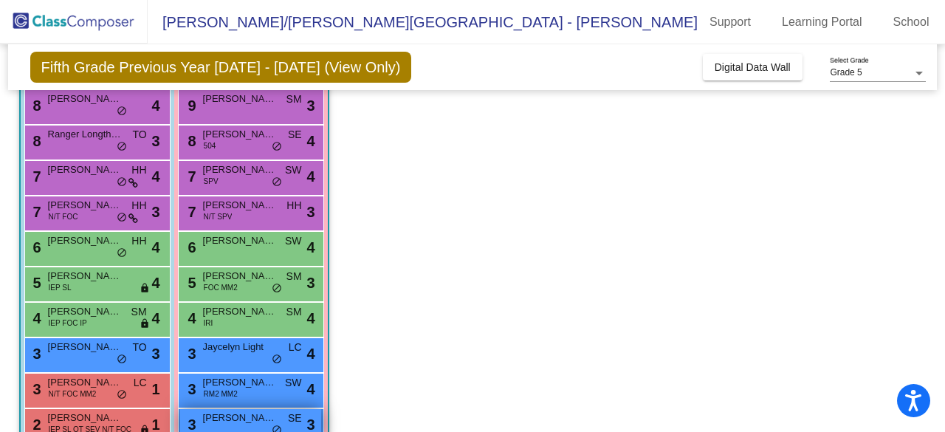
click at [215, 417] on span "[PERSON_NAME]" at bounding box center [240, 417] width 74 height 15
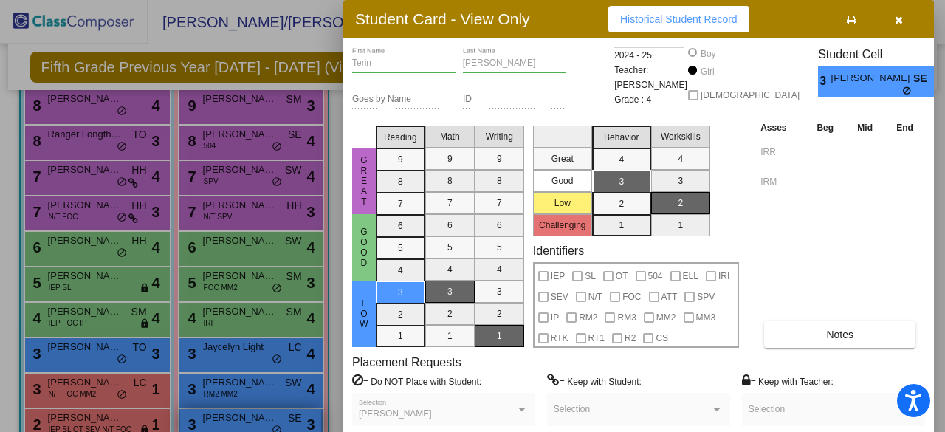
click at [215, 417] on div at bounding box center [472, 216] width 945 height 432
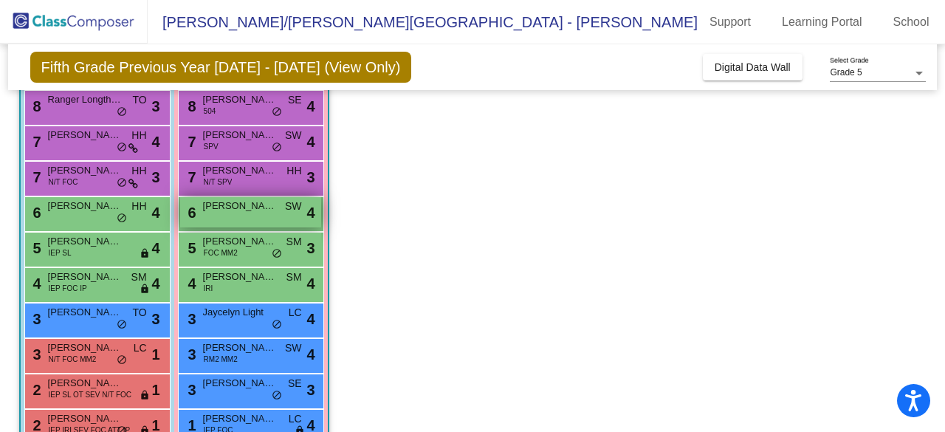
scroll to position [182, 0]
